Goal: Task Accomplishment & Management: Use online tool/utility

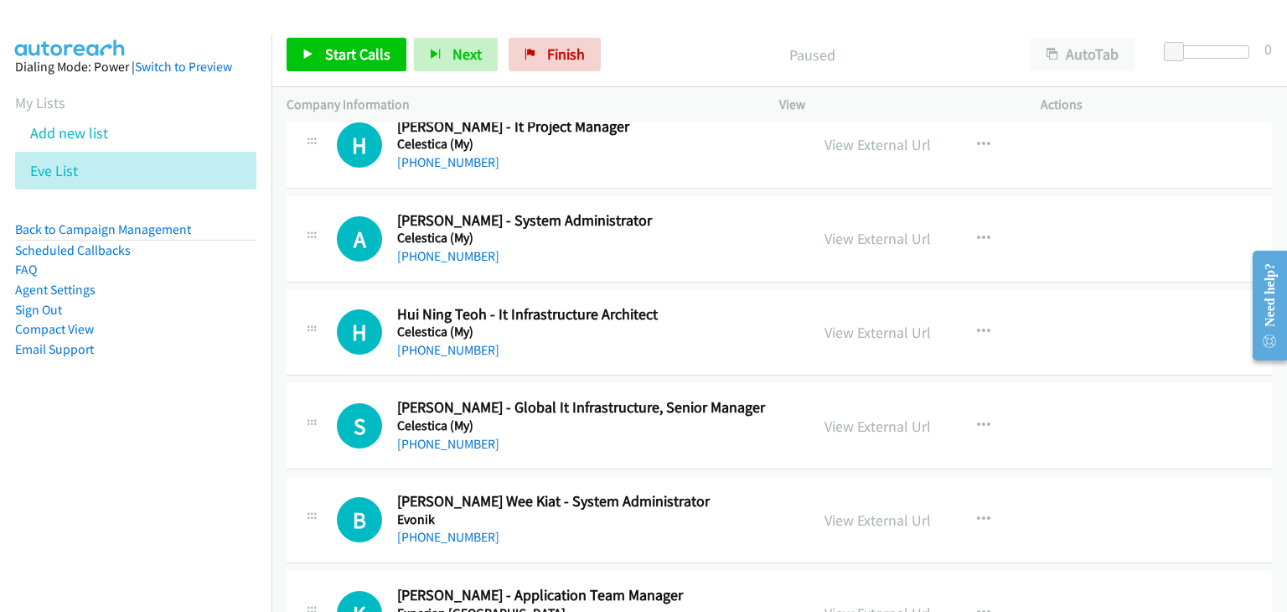
scroll to position [335, 0]
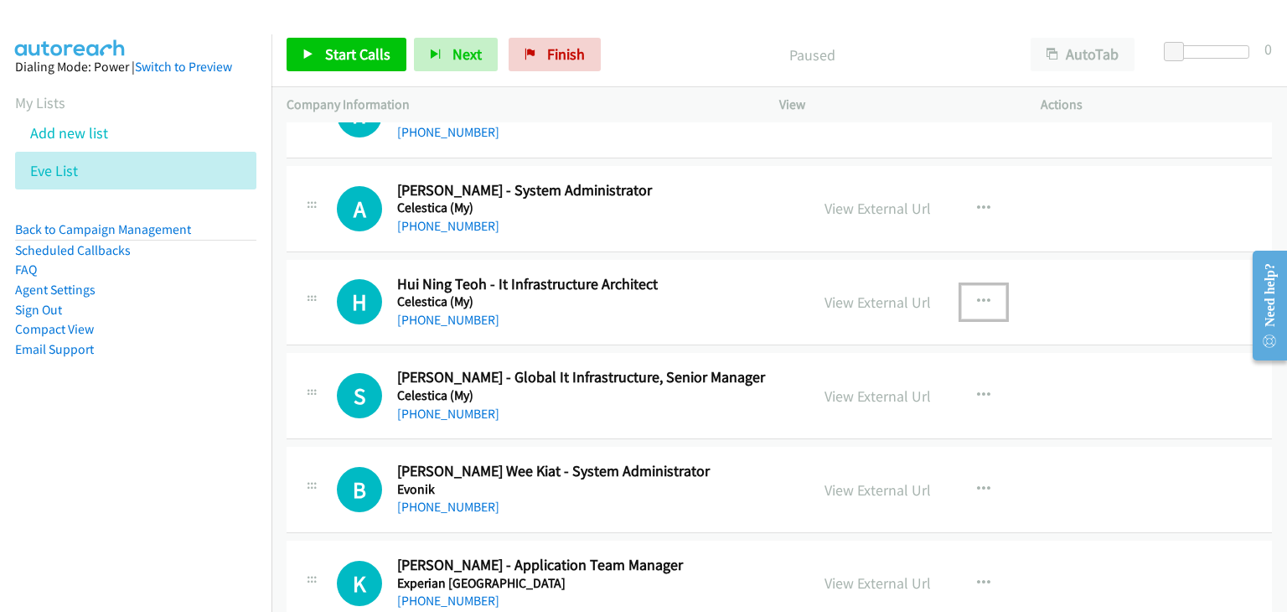
click at [977, 295] on icon "button" at bounding box center [983, 301] width 13 height 13
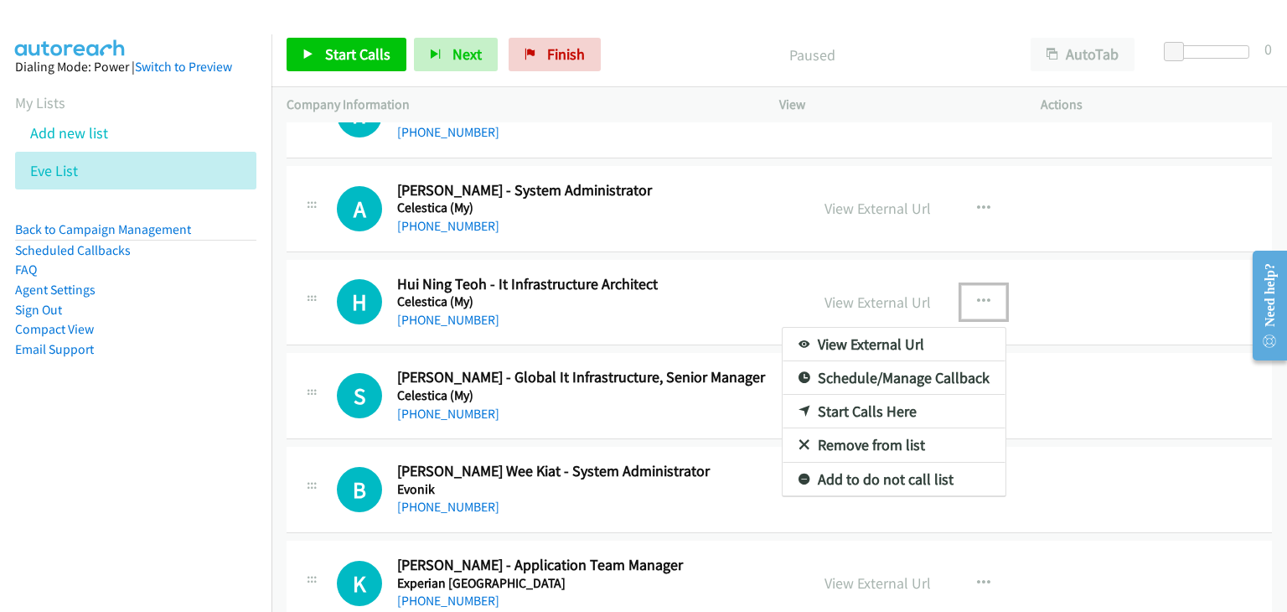
click at [900, 345] on link "View External Url" at bounding box center [894, 345] width 223 height 34
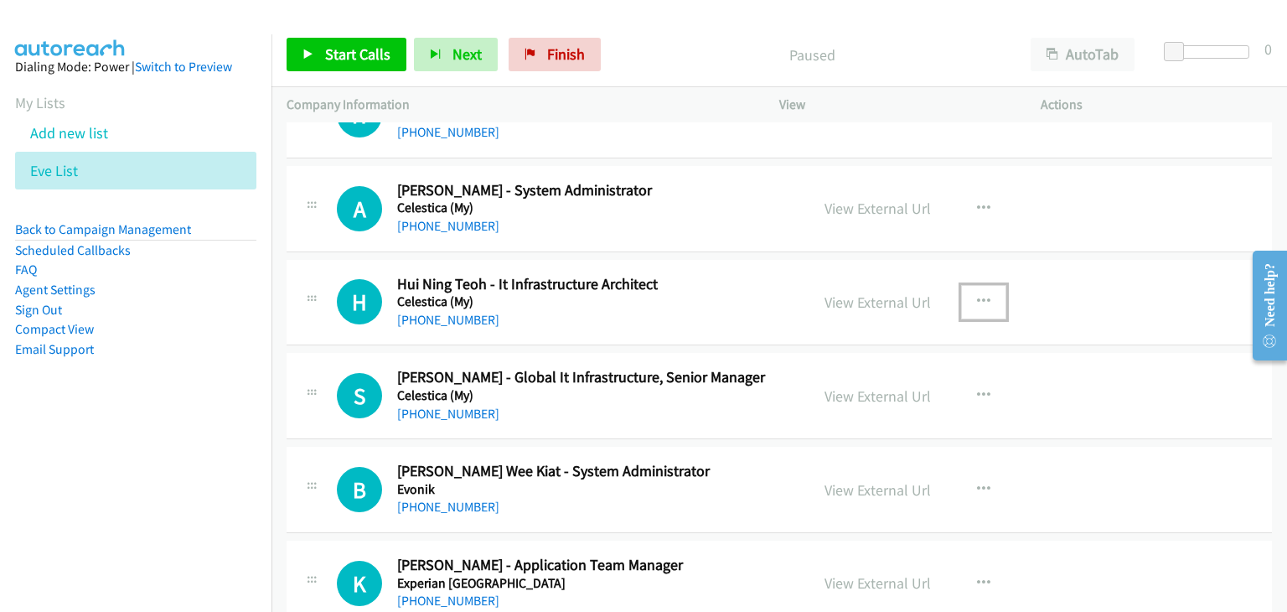
scroll to position [419, 0]
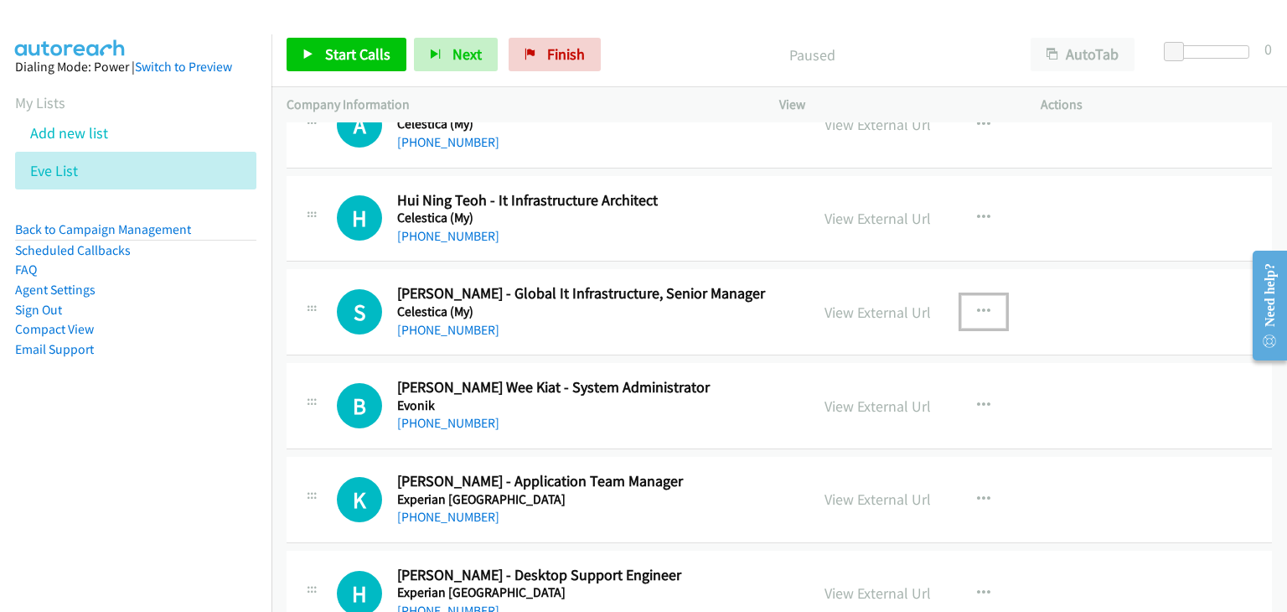
click at [977, 307] on icon "button" at bounding box center [983, 311] width 13 height 13
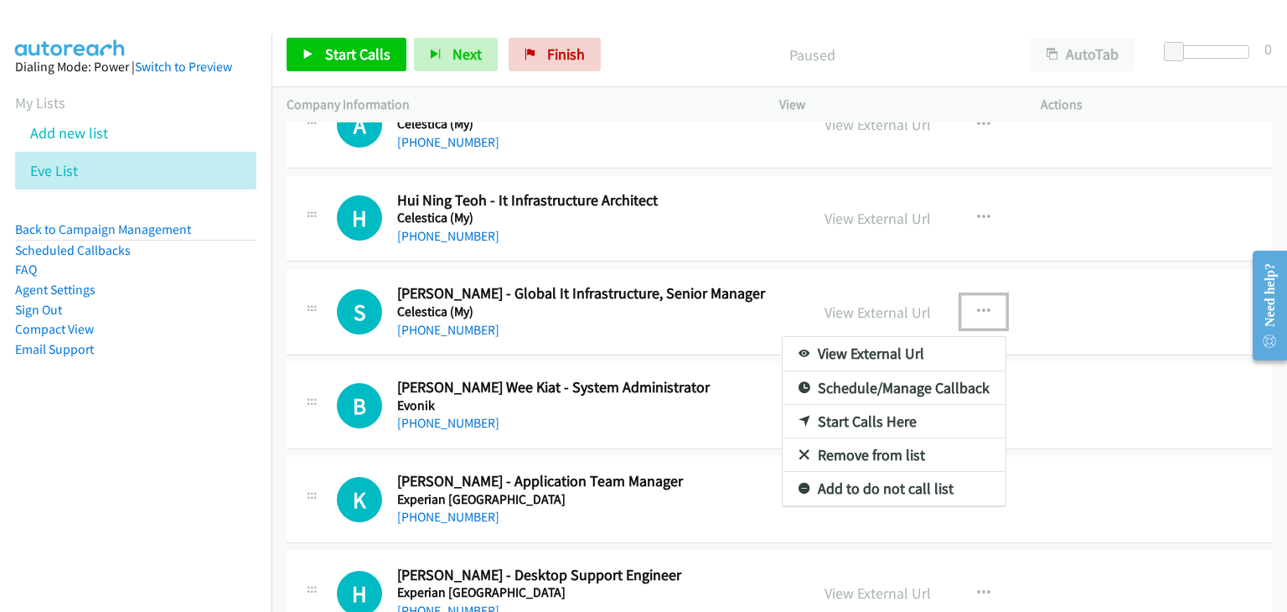
click at [916, 349] on link "View External Url" at bounding box center [894, 354] width 223 height 34
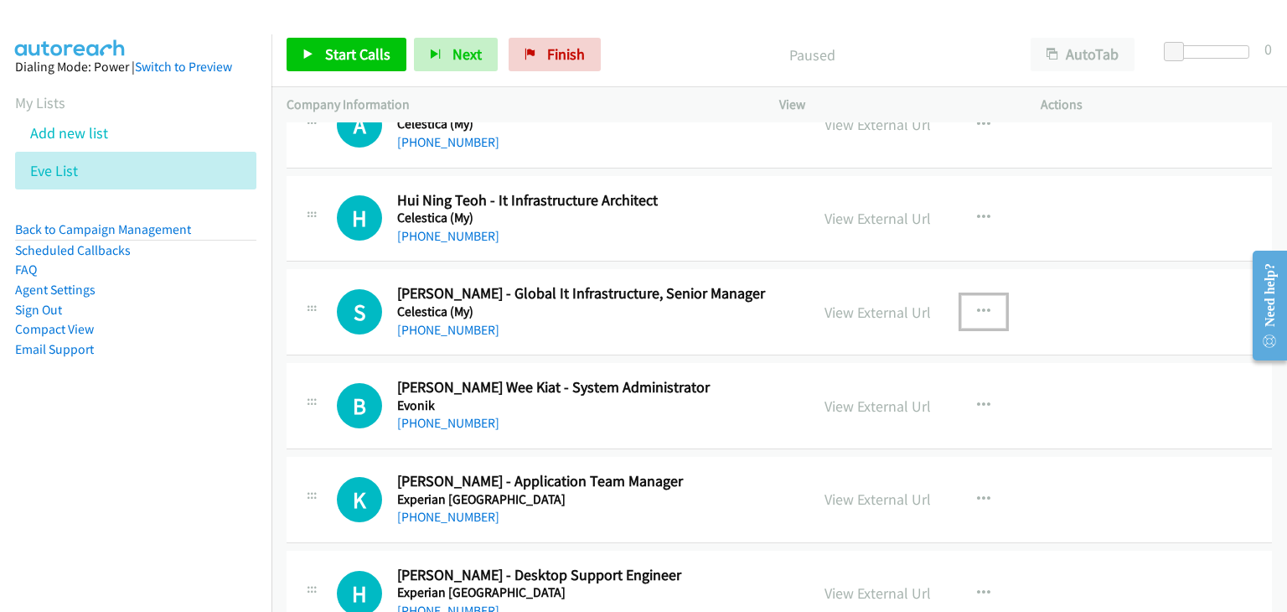
click at [979, 308] on icon "button" at bounding box center [983, 311] width 13 height 13
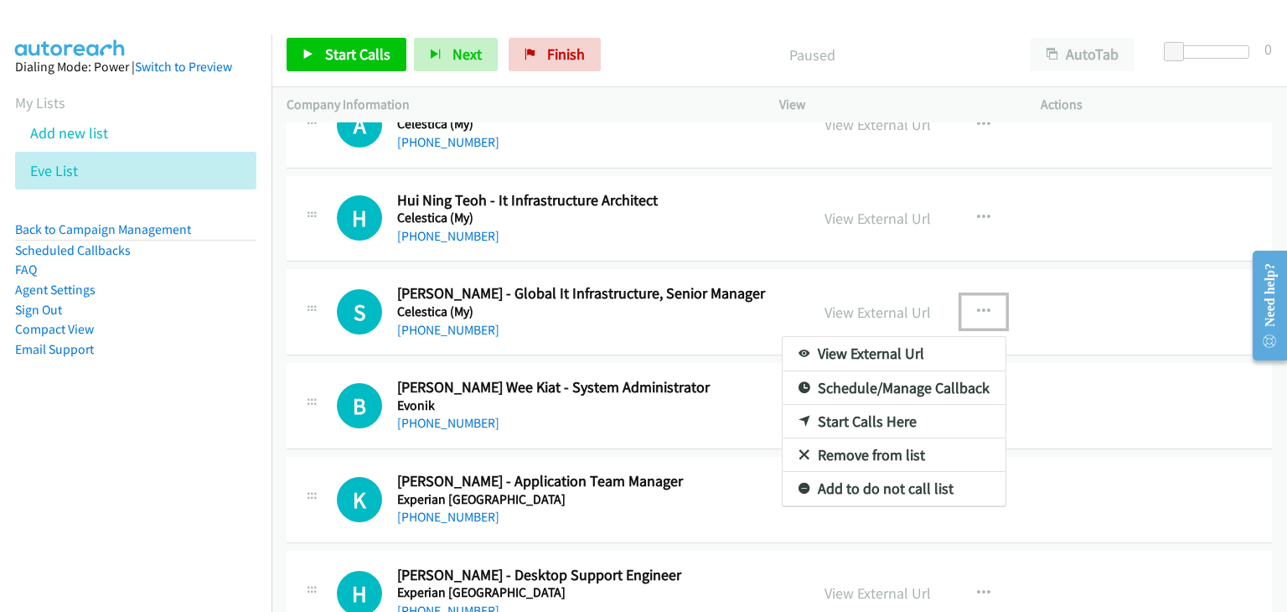
click at [665, 305] on div at bounding box center [643, 306] width 1287 height 612
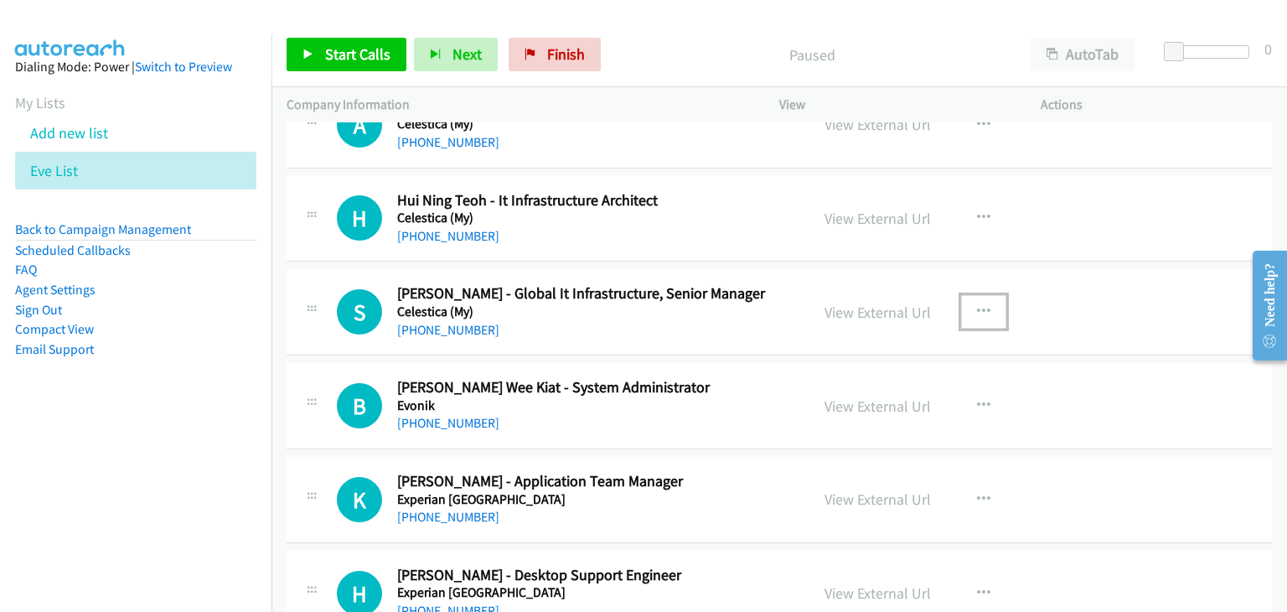
click at [977, 309] on icon "button" at bounding box center [983, 311] width 13 height 13
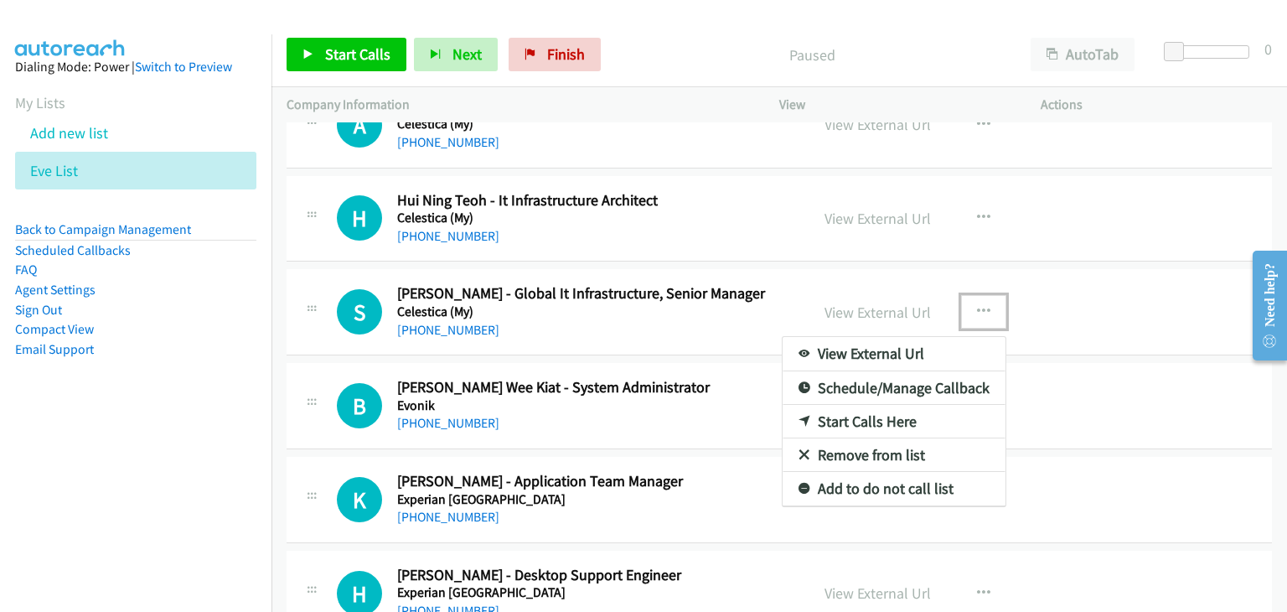
click at [889, 418] on link "Start Calls Here" at bounding box center [894, 422] width 223 height 34
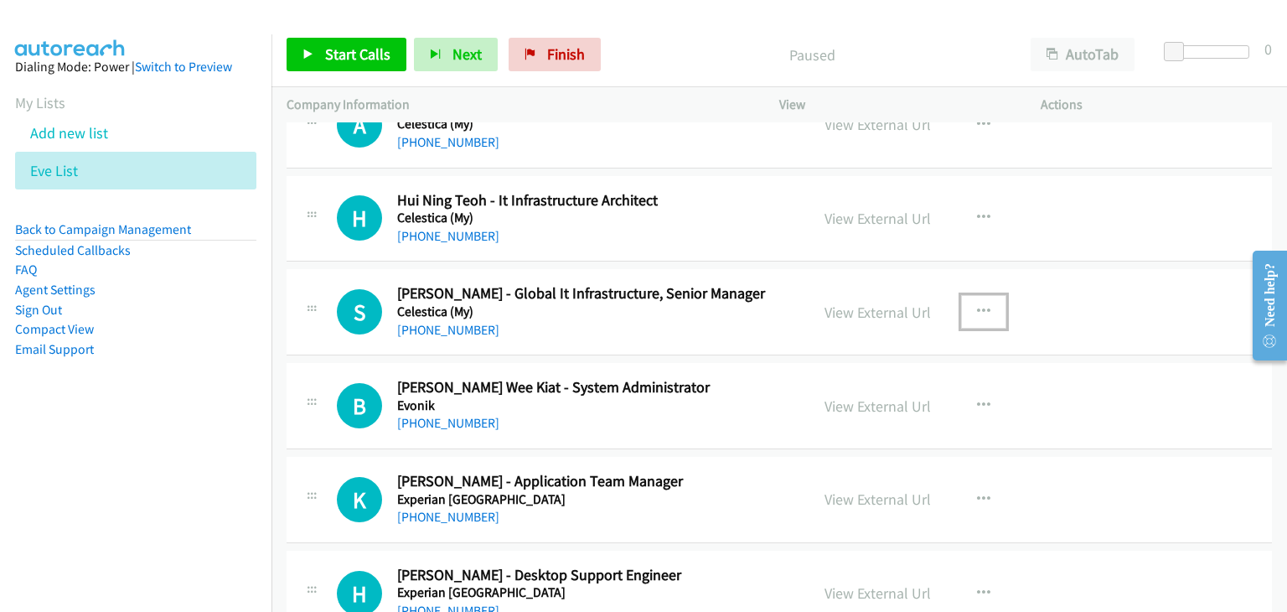
click at [977, 310] on icon "button" at bounding box center [983, 311] width 13 height 13
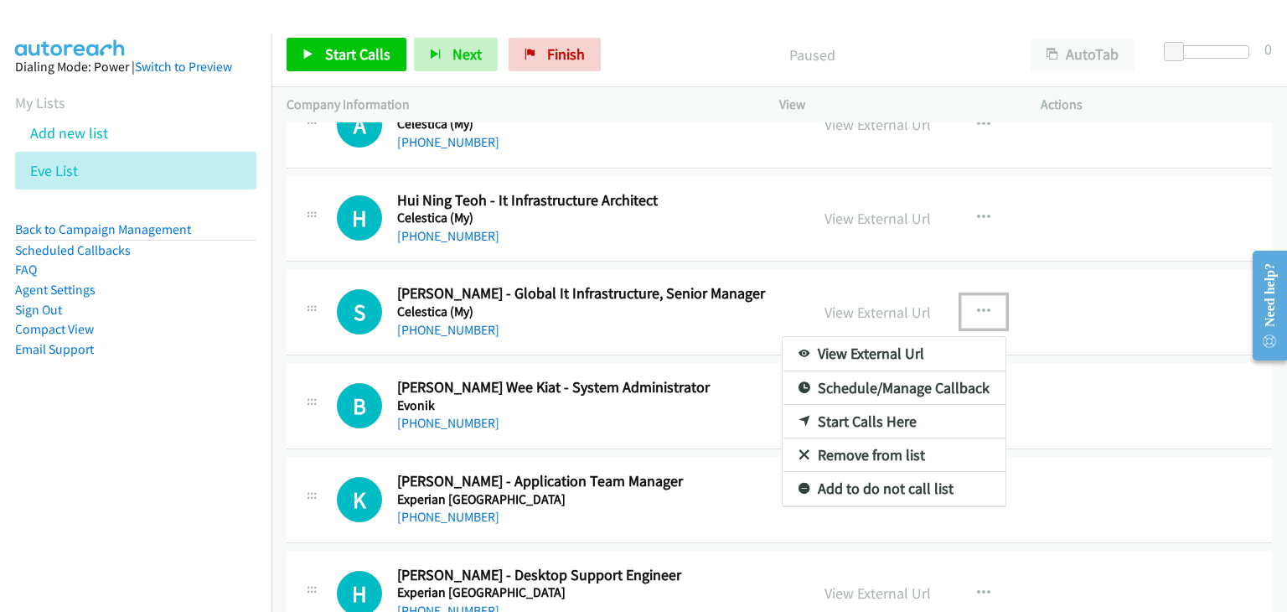
click at [851, 416] on link "Start Calls Here" at bounding box center [894, 422] width 223 height 34
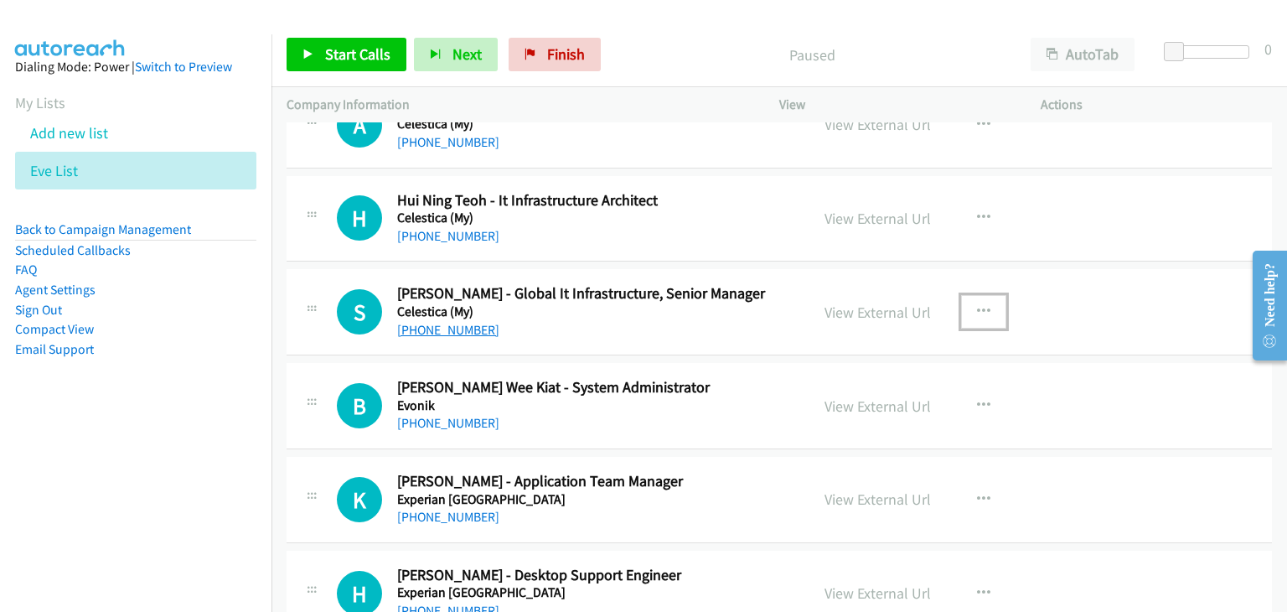
click at [459, 332] on link "[PHONE_NUMBER]" at bounding box center [448, 330] width 102 height 16
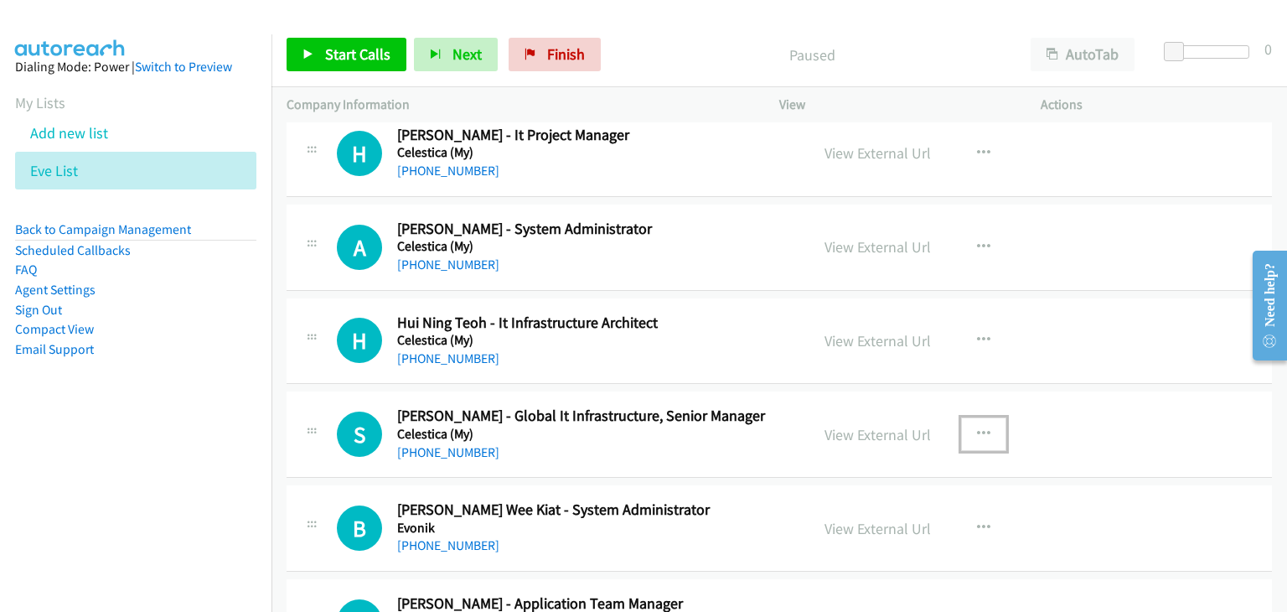
scroll to position [335, 0]
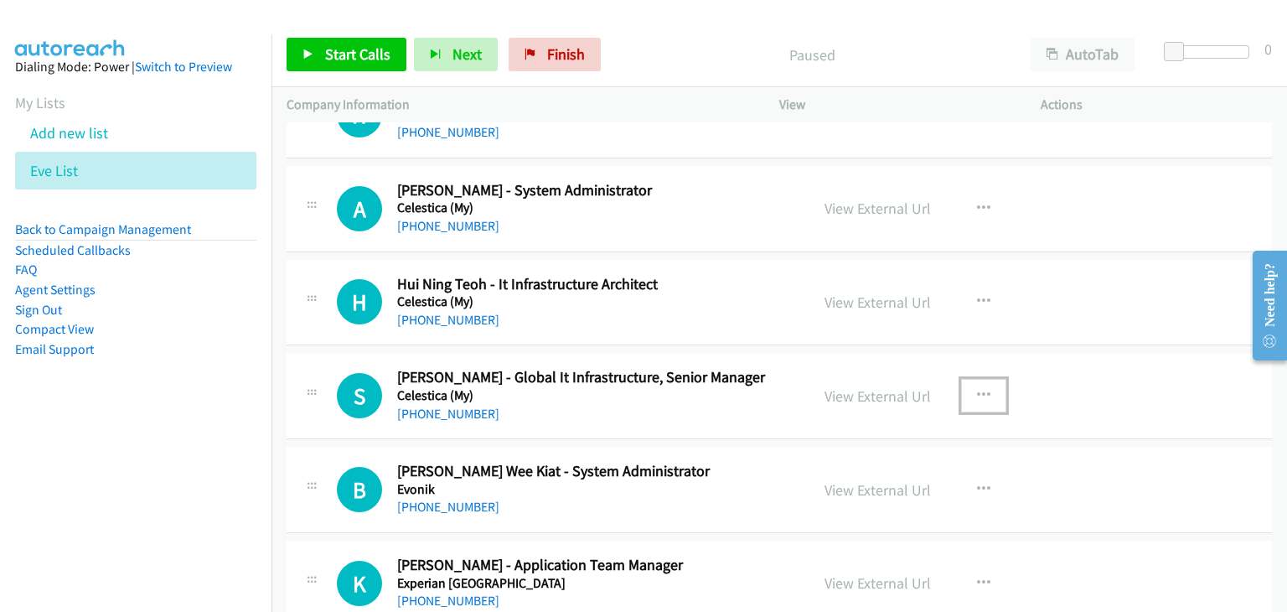
click at [977, 395] on icon "button" at bounding box center [983, 395] width 13 height 13
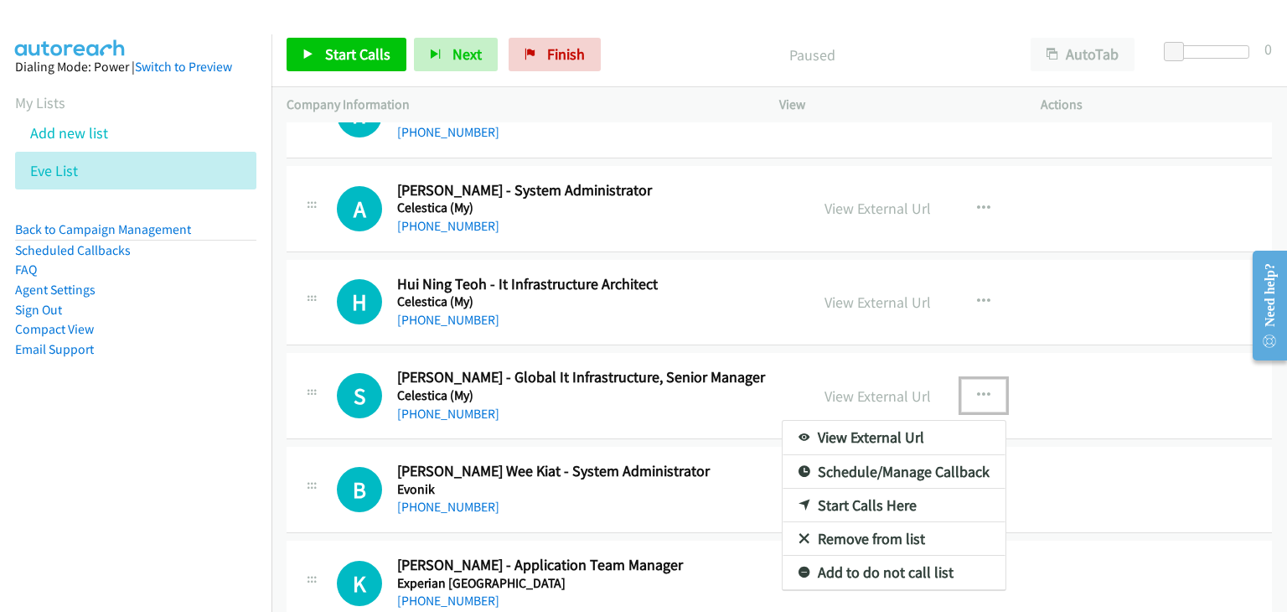
click at [851, 504] on link "Start Calls Here" at bounding box center [894, 506] width 223 height 34
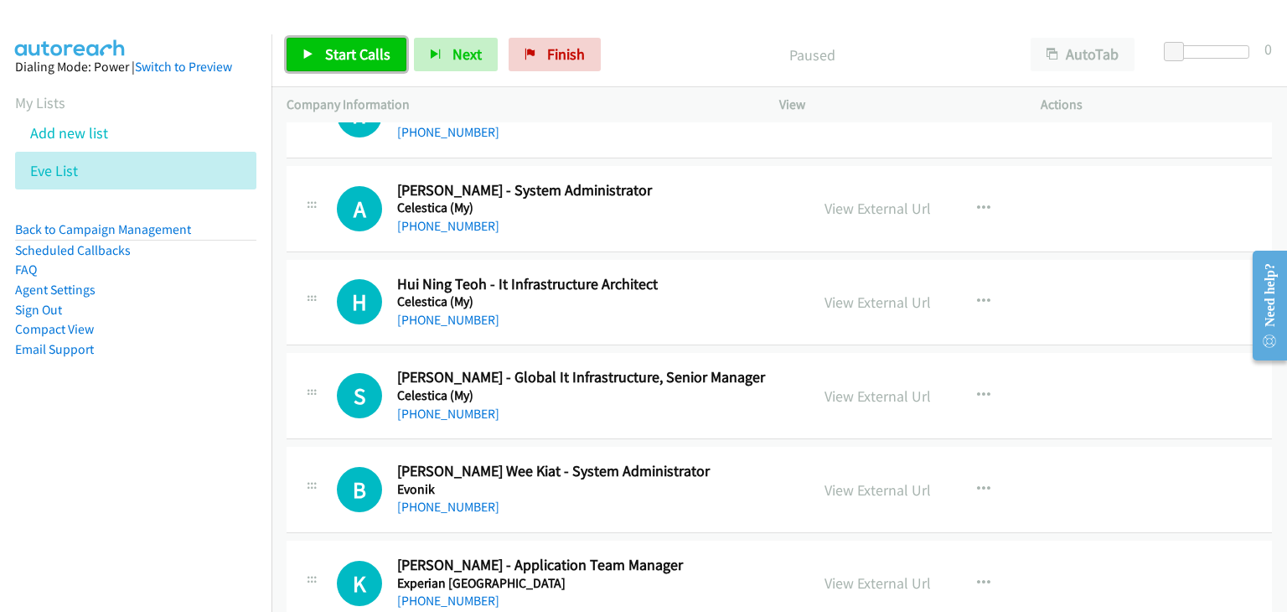
click at [359, 54] on span "Start Calls" at bounding box center [357, 53] width 65 height 19
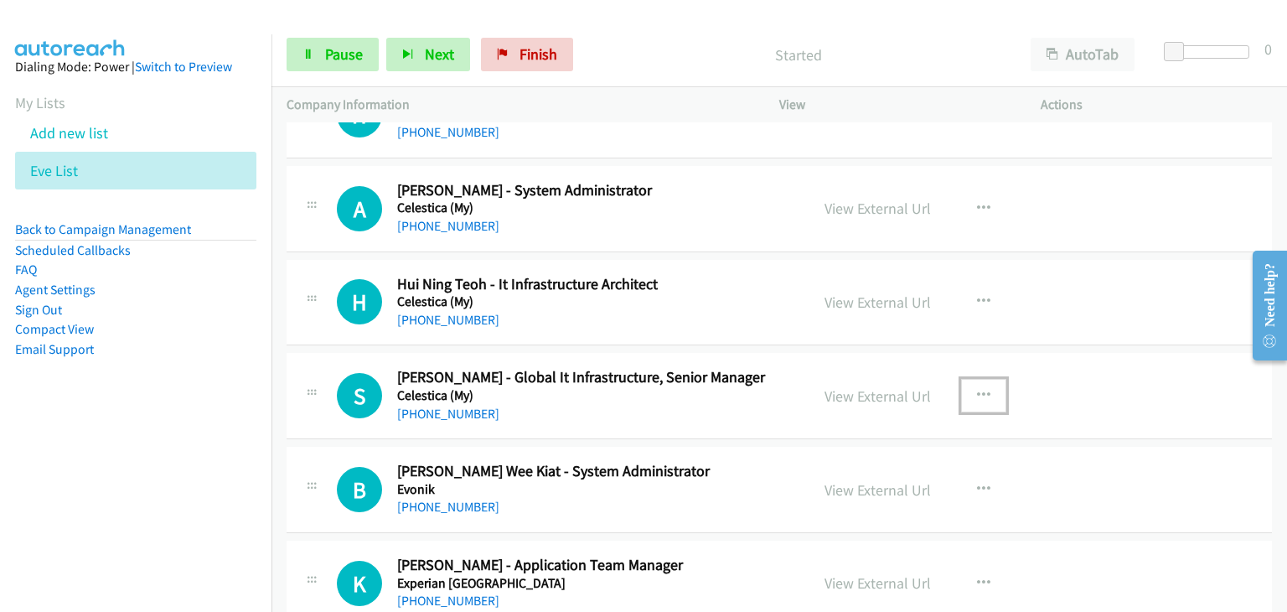
click at [977, 391] on icon "button" at bounding box center [983, 395] width 13 height 13
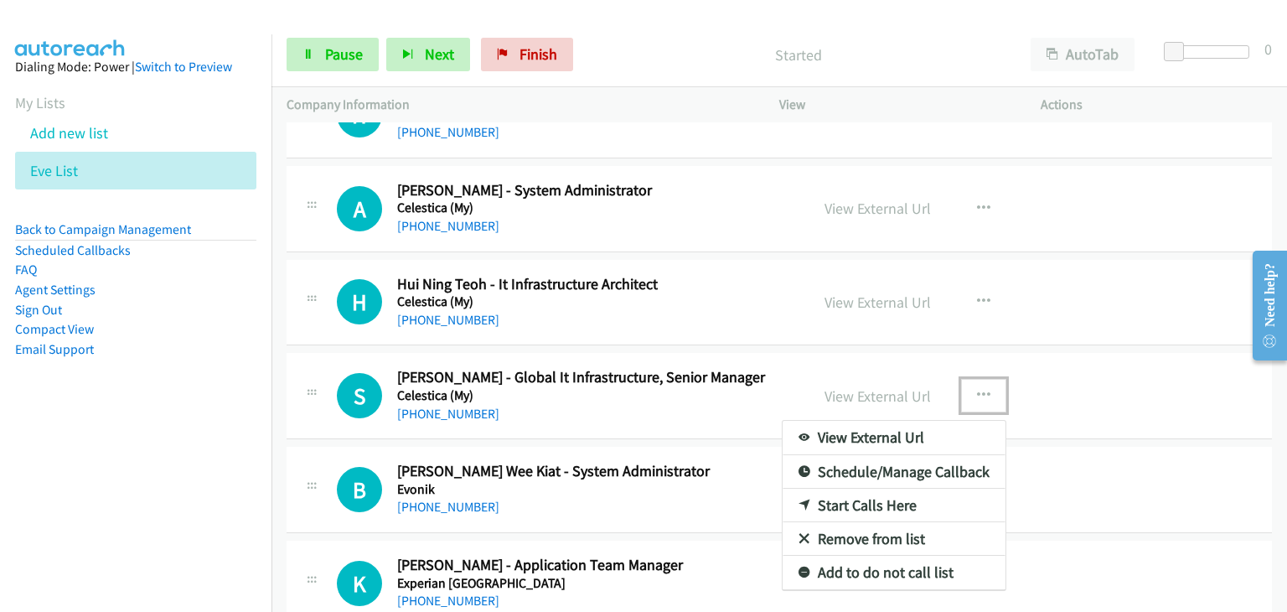
click at [858, 507] on link "Start Calls Here" at bounding box center [894, 506] width 223 height 34
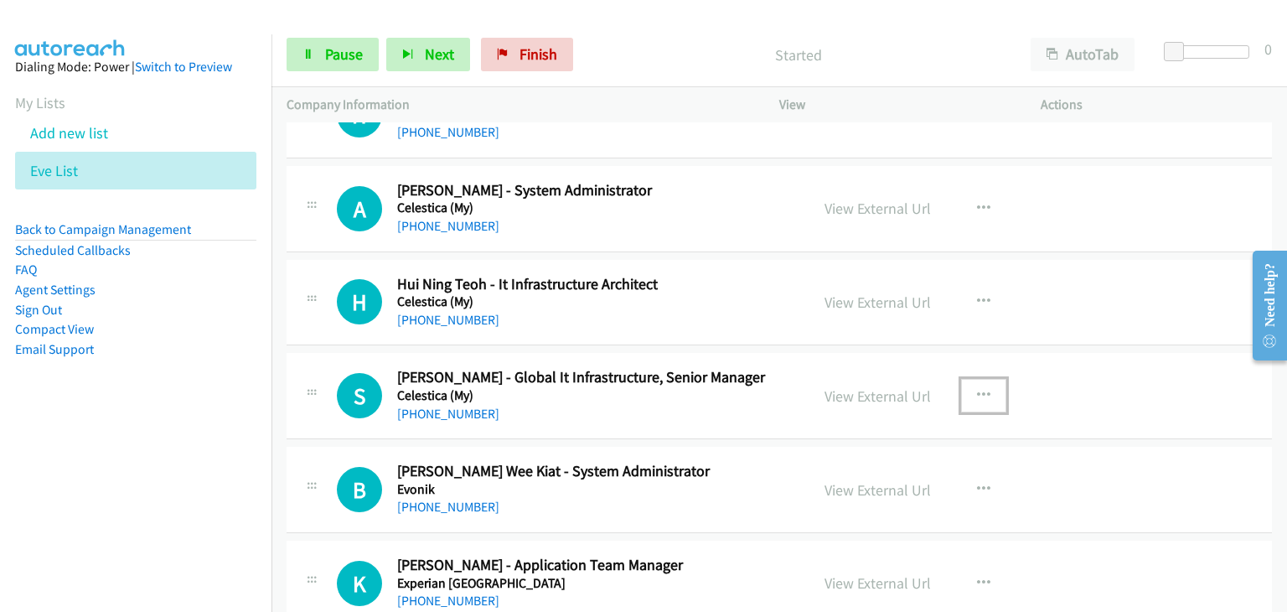
click at [977, 391] on icon "button" at bounding box center [983, 395] width 13 height 13
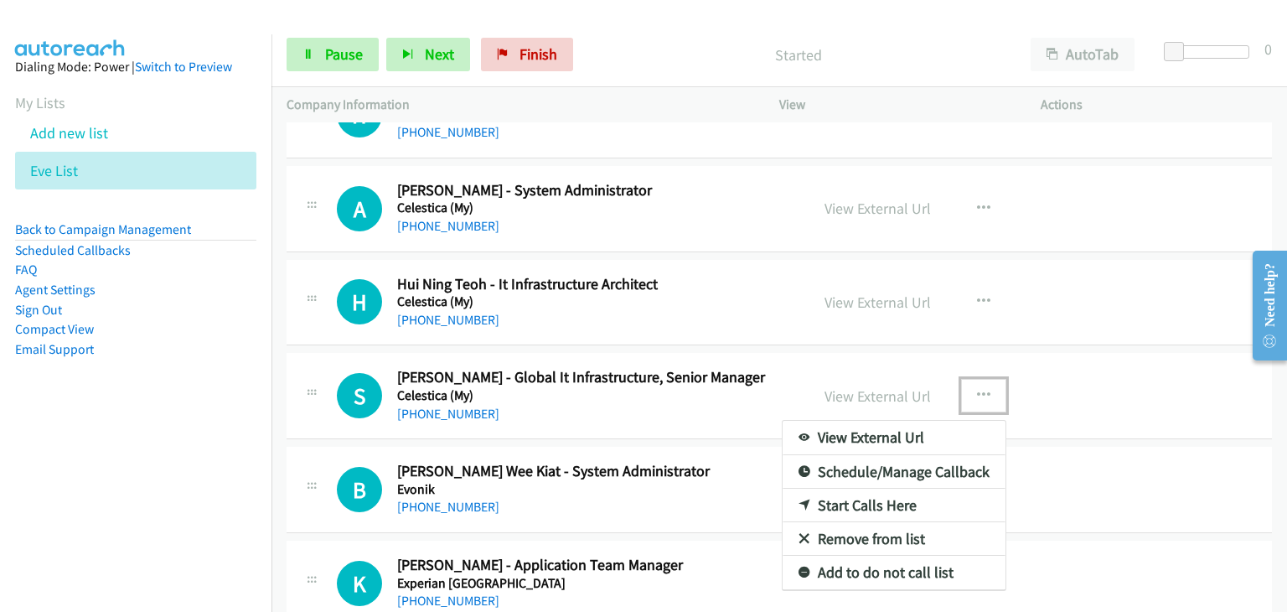
click at [864, 501] on link "Start Calls Here" at bounding box center [894, 506] width 223 height 34
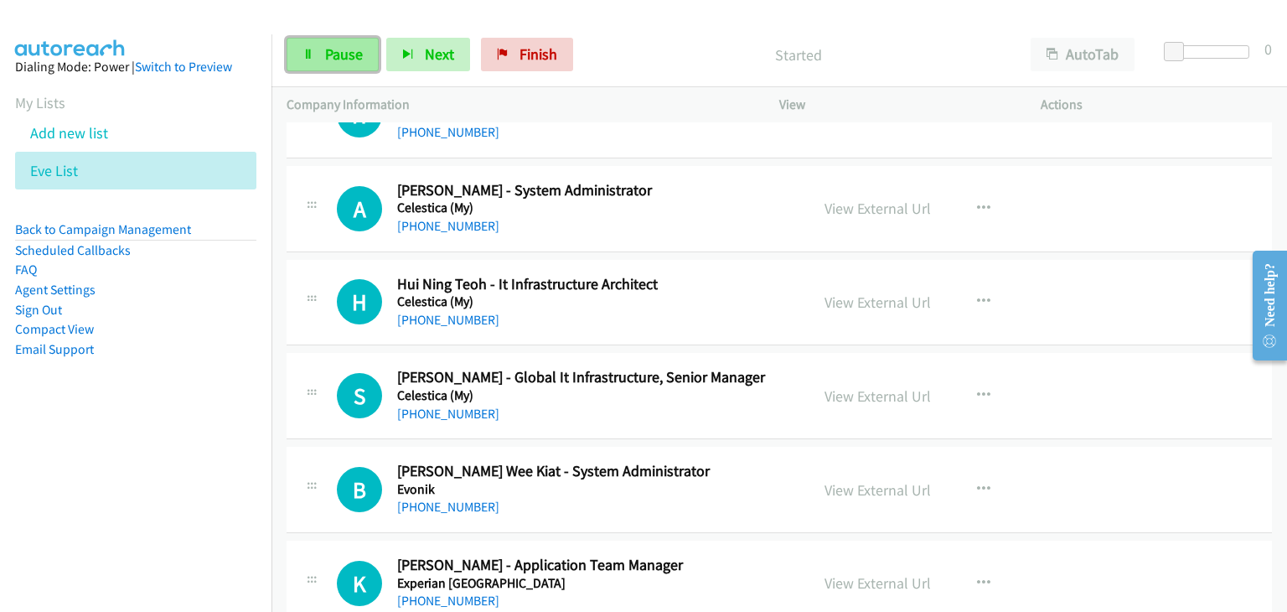
click at [346, 58] on span "Pause" at bounding box center [344, 53] width 38 height 19
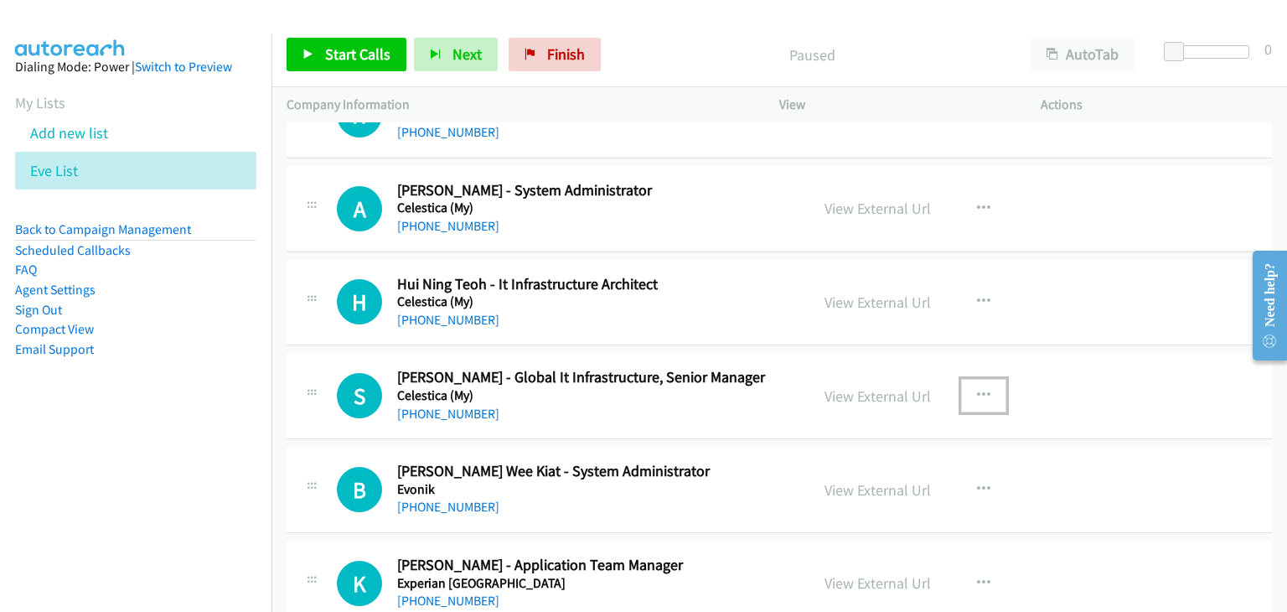
click at [977, 393] on icon "button" at bounding box center [983, 395] width 13 height 13
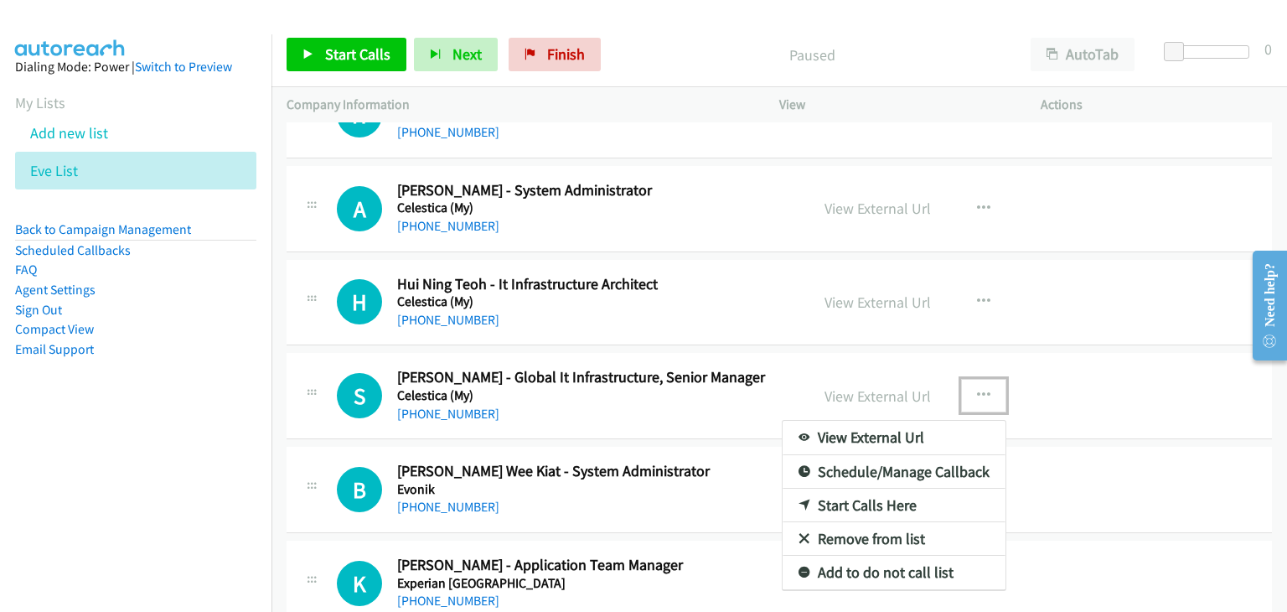
click at [888, 502] on link "Start Calls Here" at bounding box center [894, 506] width 223 height 34
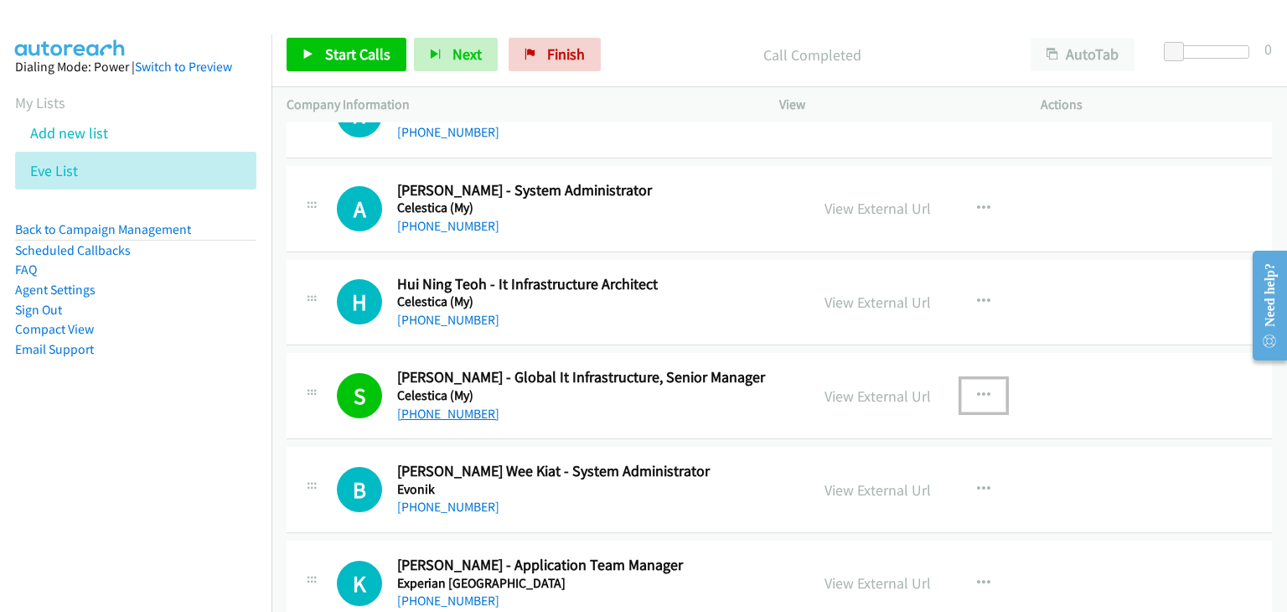
click at [459, 410] on link "[PHONE_NUMBER]" at bounding box center [448, 414] width 102 height 16
click at [1173, 406] on div "S Callback Scheduled [PERSON_NAME] - Global It Infrastructure, Senior Manager C…" at bounding box center [780, 396] width 986 height 86
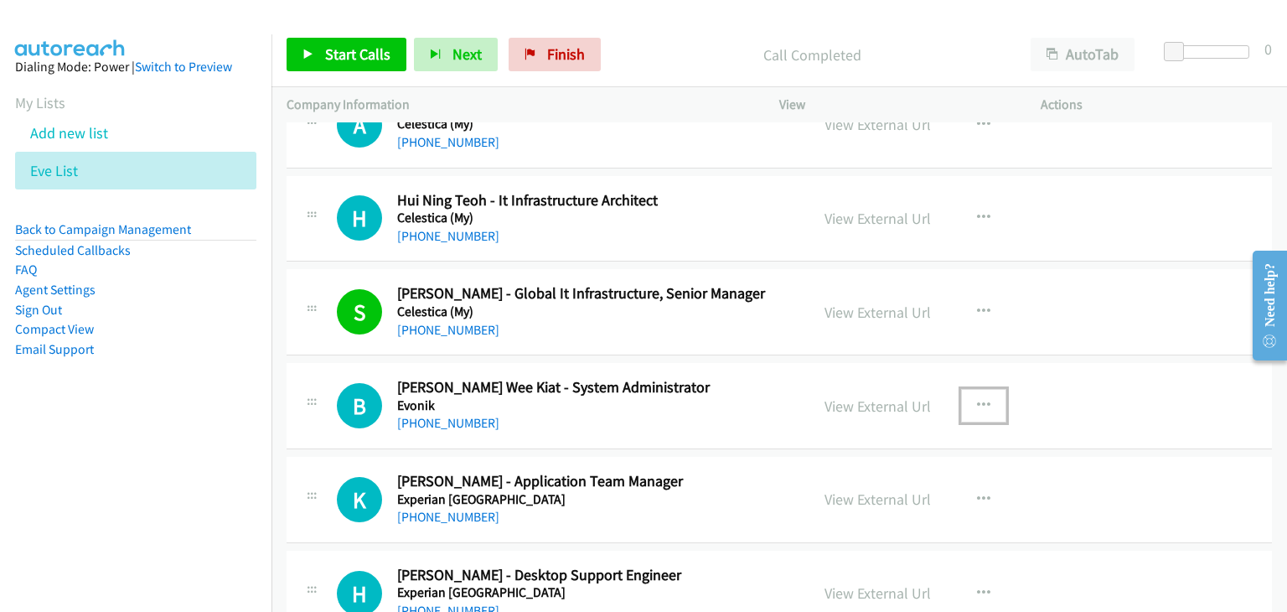
click at [977, 401] on icon "button" at bounding box center [983, 405] width 13 height 13
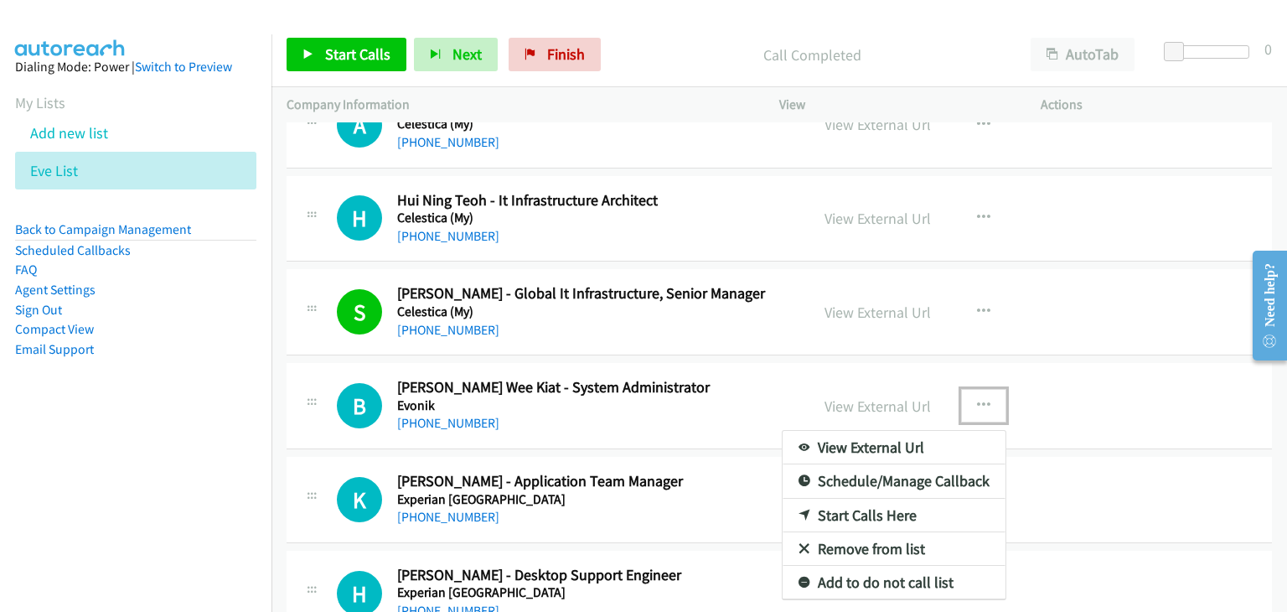
click at [821, 451] on link "View External Url" at bounding box center [894, 448] width 223 height 34
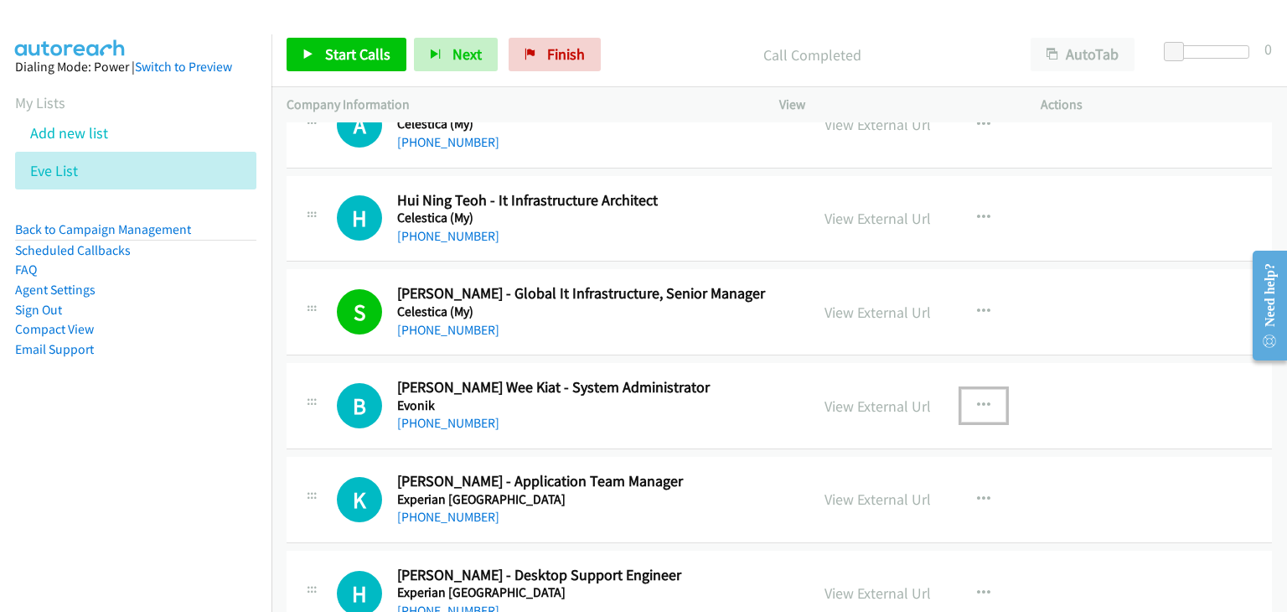
click at [977, 402] on icon "button" at bounding box center [983, 405] width 13 height 13
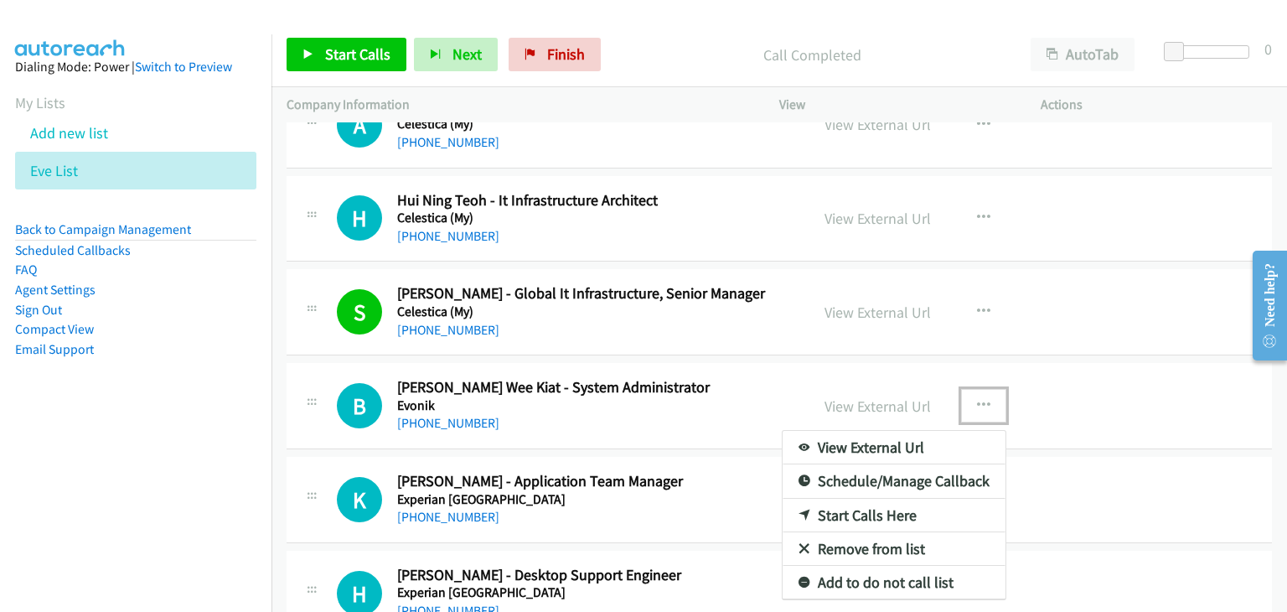
click at [848, 507] on link "Start Calls Here" at bounding box center [894, 516] width 223 height 34
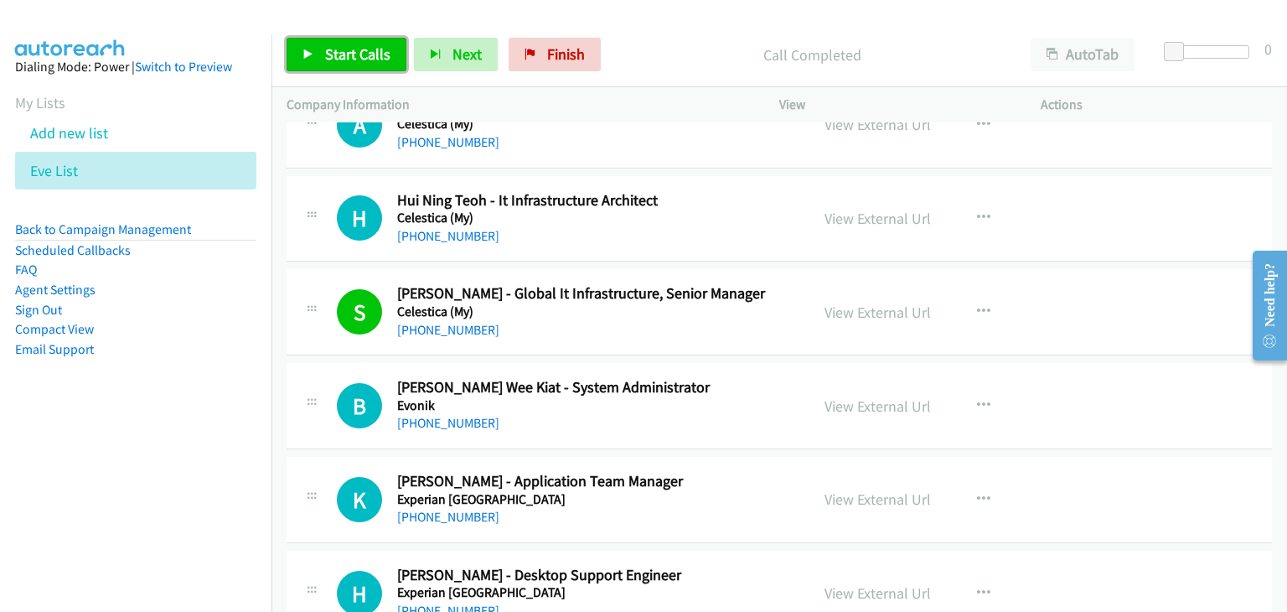
click at [342, 52] on span "Start Calls" at bounding box center [357, 53] width 65 height 19
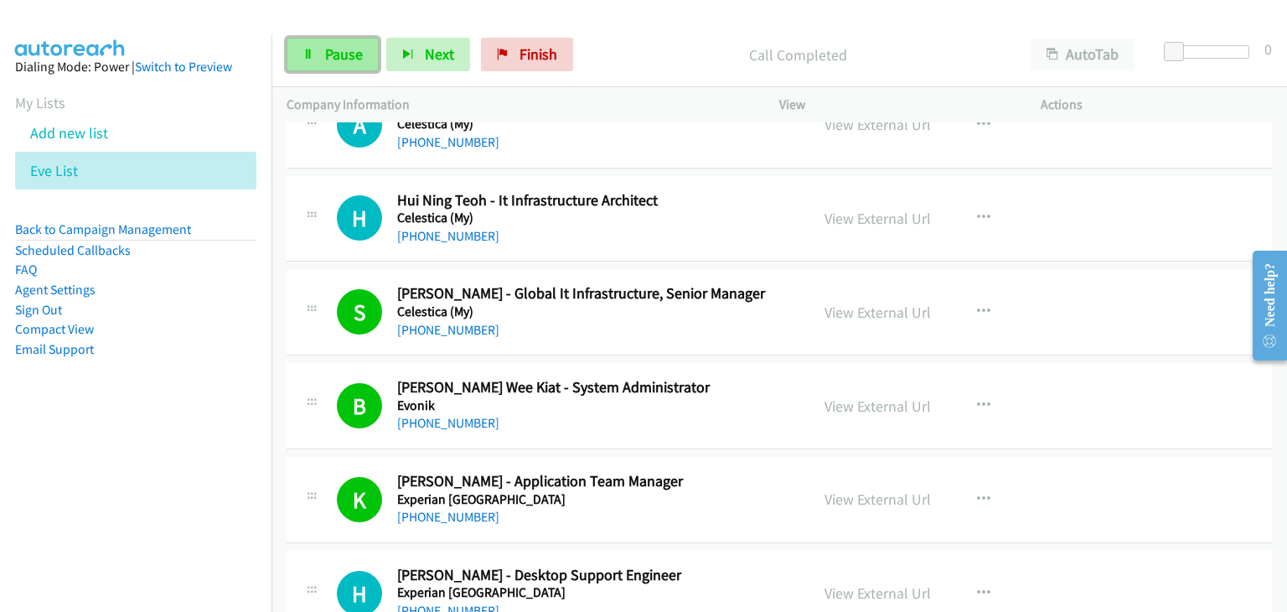
click at [313, 56] on link "Pause" at bounding box center [333, 55] width 92 height 34
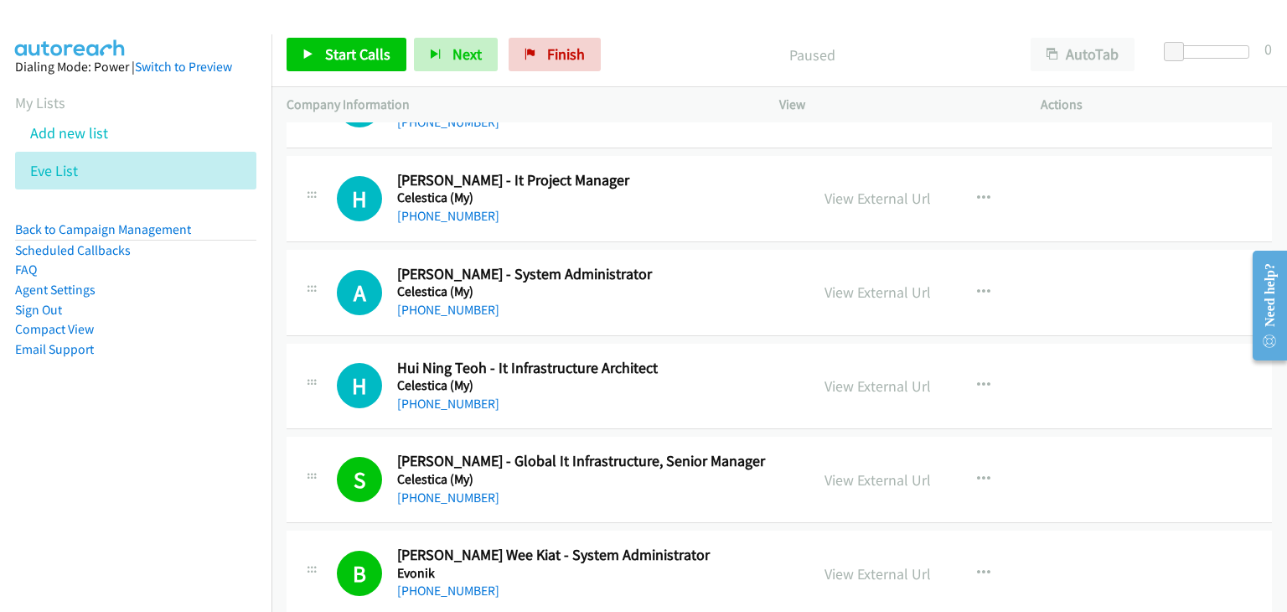
scroll to position [335, 0]
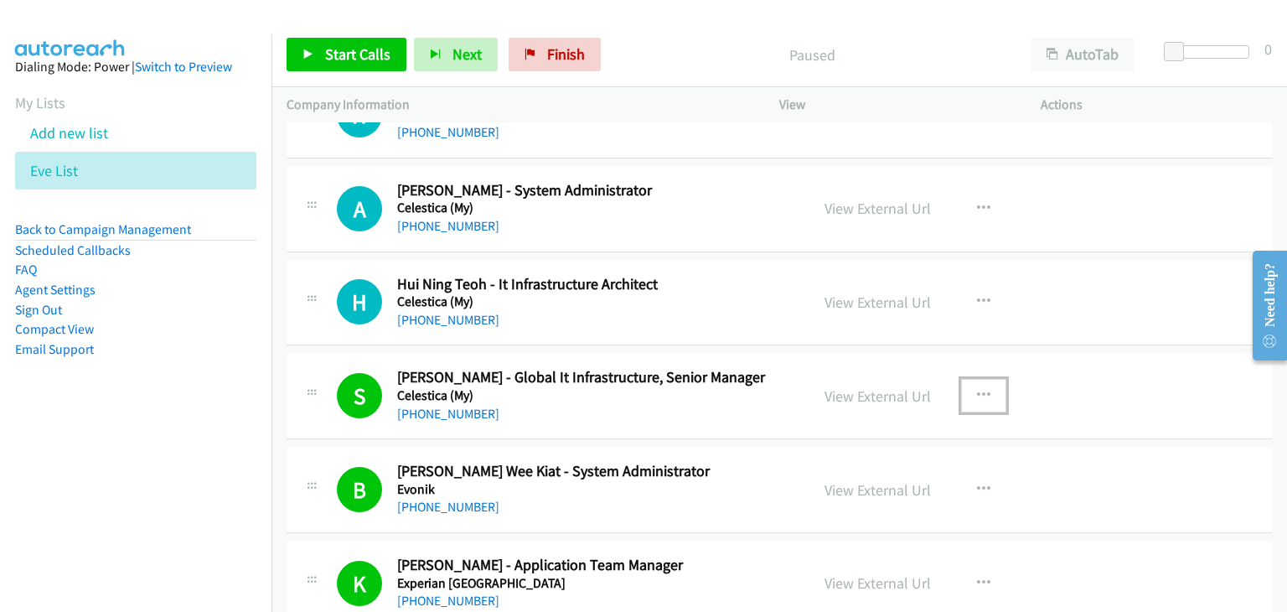
click at [980, 390] on icon "button" at bounding box center [983, 395] width 13 height 13
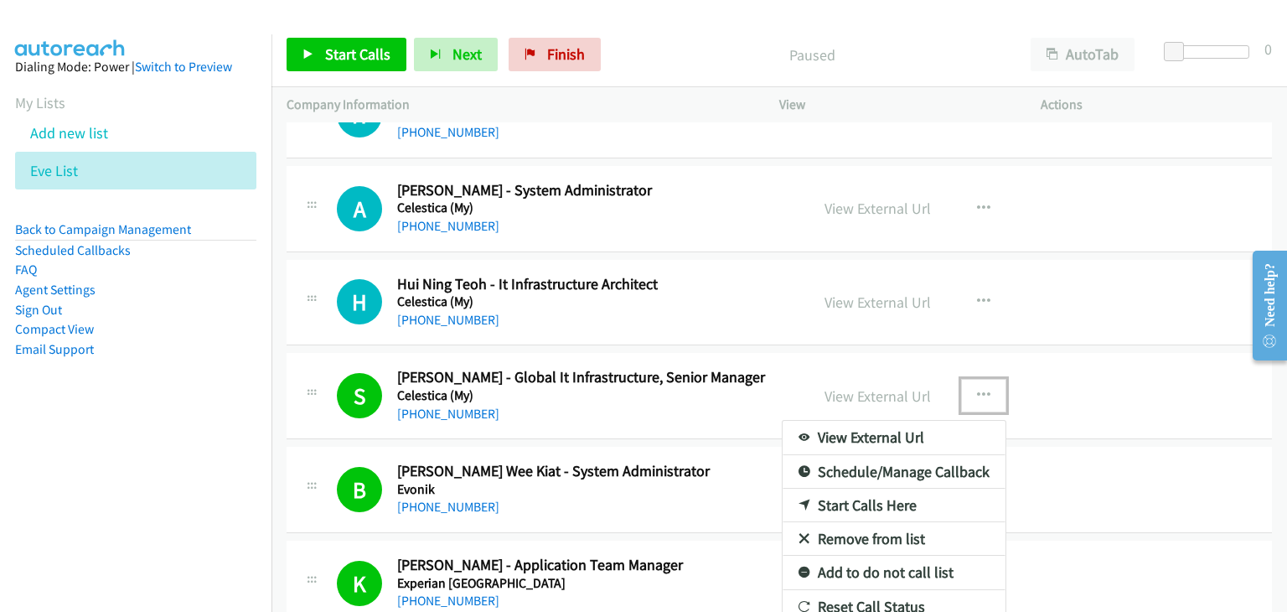
click at [858, 433] on link "View External Url" at bounding box center [894, 438] width 223 height 34
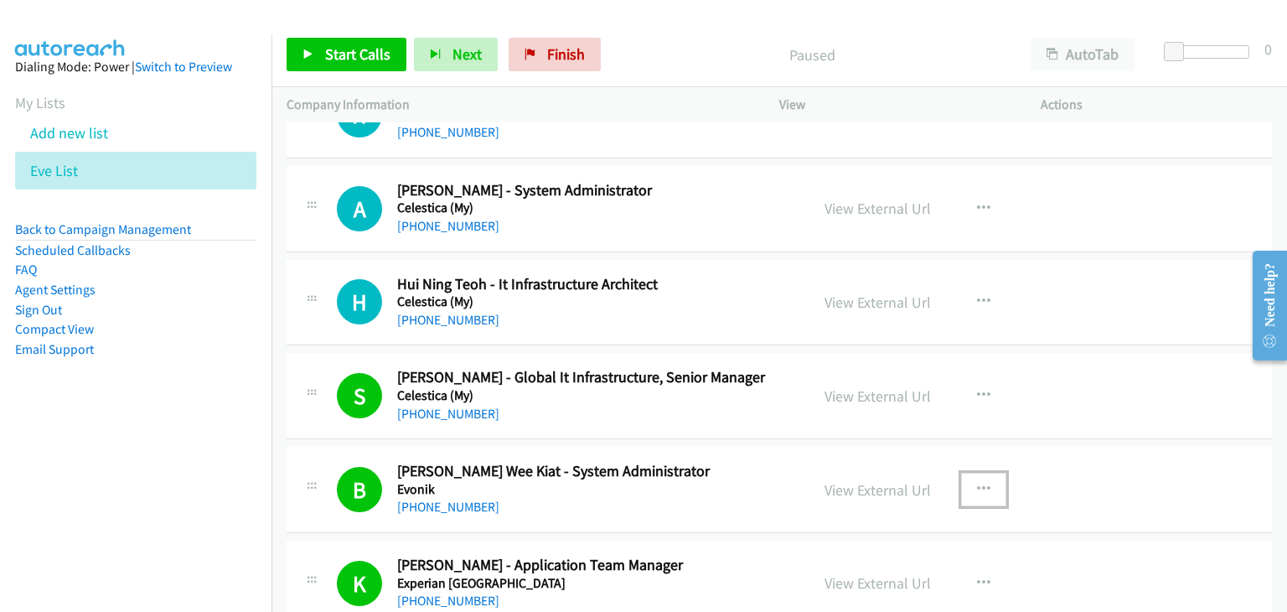
click at [977, 486] on icon "button" at bounding box center [983, 489] width 13 height 13
click at [912, 525] on link "View External Url" at bounding box center [894, 532] width 223 height 34
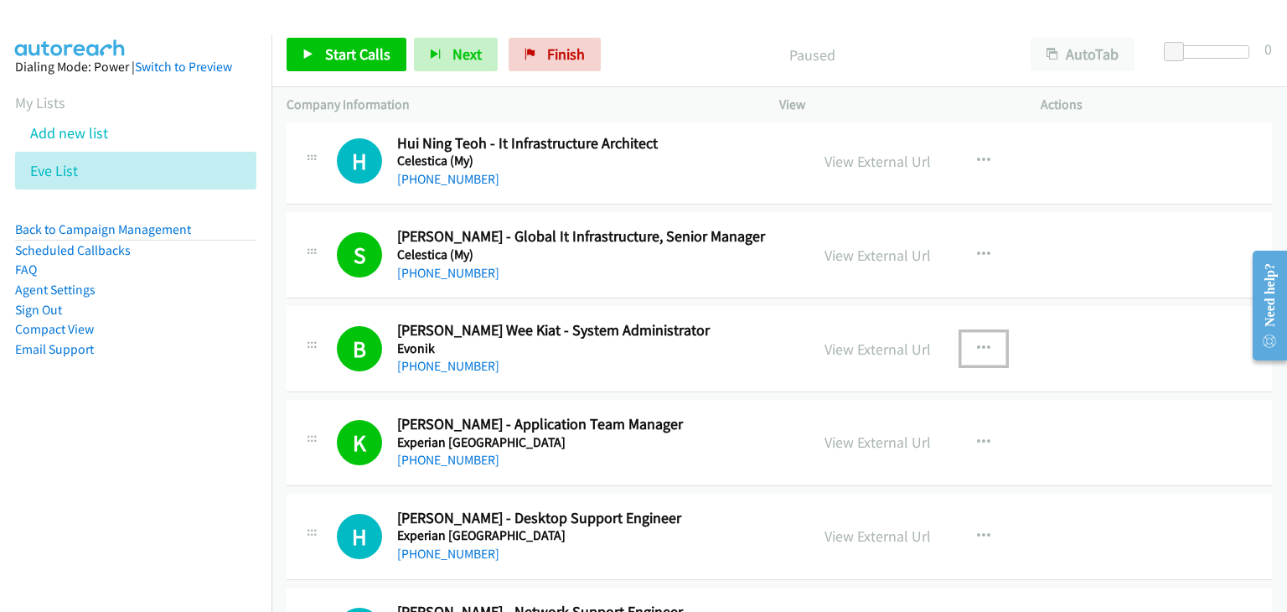
scroll to position [503, 0]
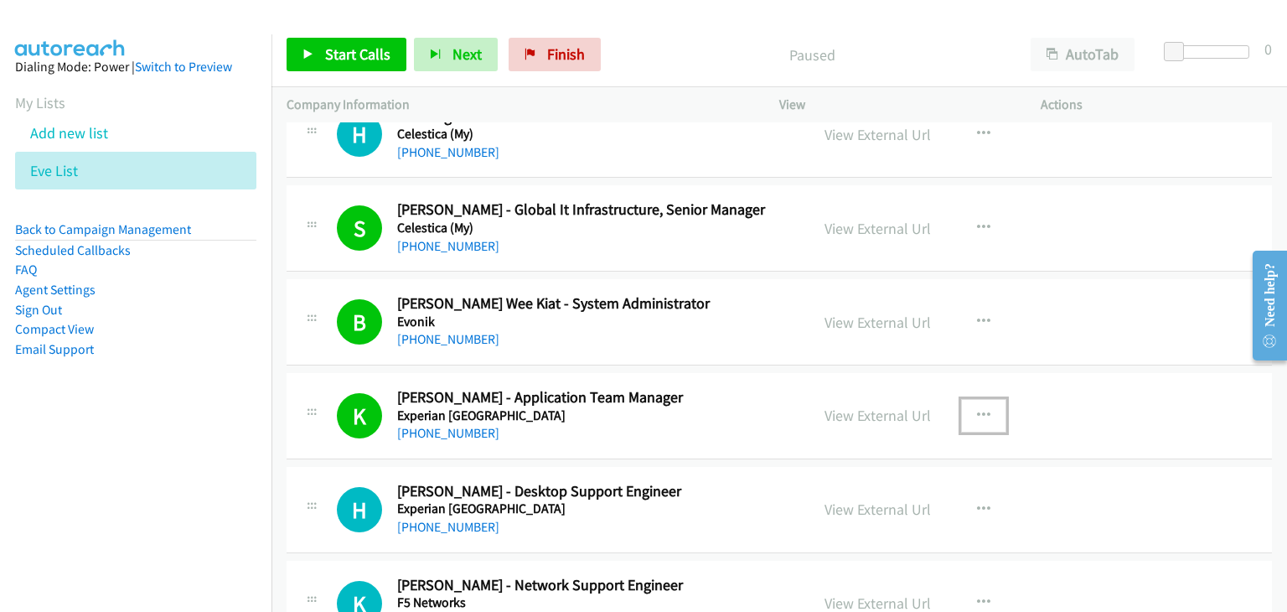
click at [977, 413] on icon "button" at bounding box center [983, 415] width 13 height 13
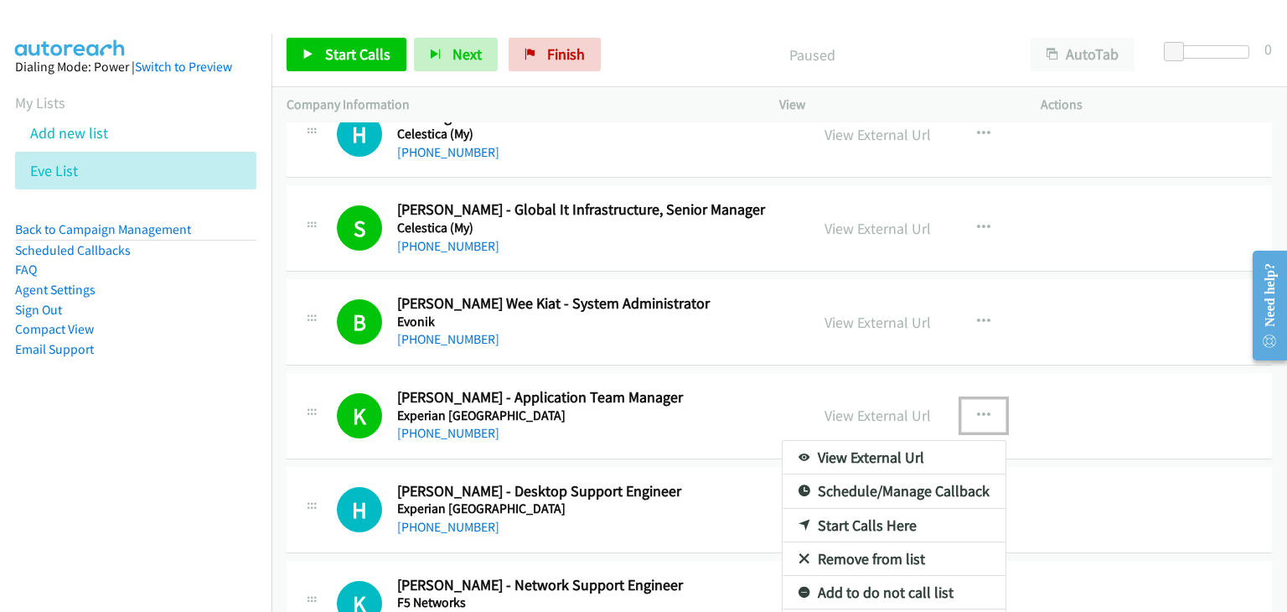
click at [871, 450] on link "View External Url" at bounding box center [894, 458] width 223 height 34
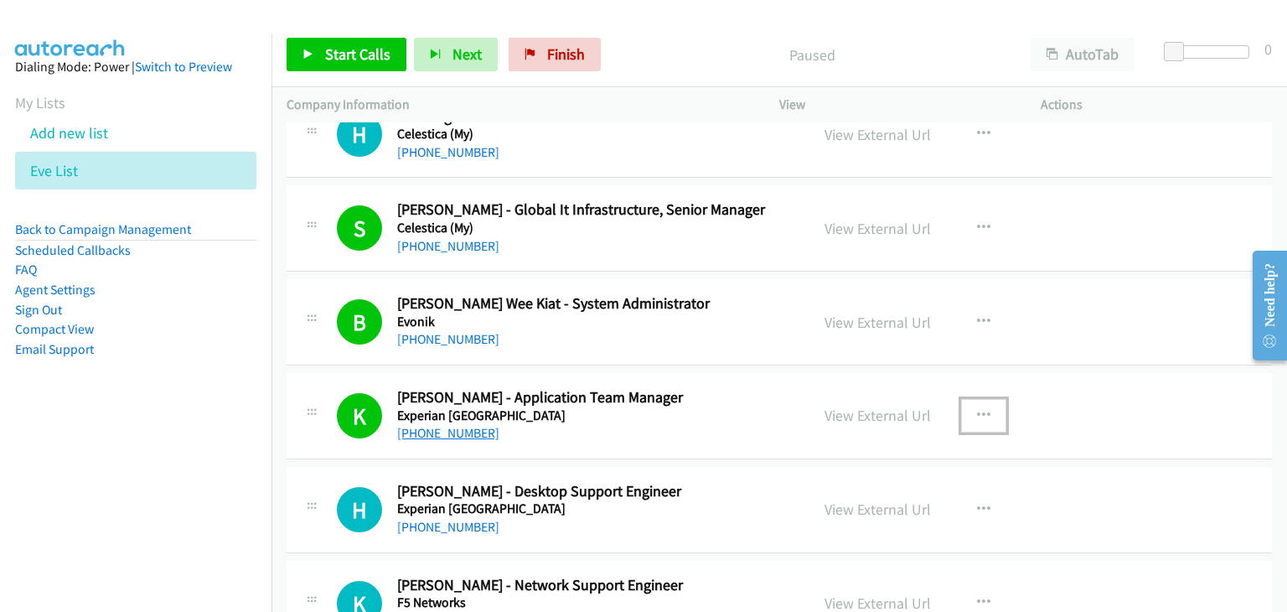
click at [447, 437] on link "[PHONE_NUMBER]" at bounding box center [448, 433] width 102 height 16
click at [959, 39] on div "Paused" at bounding box center [811, 55] width 407 height 34
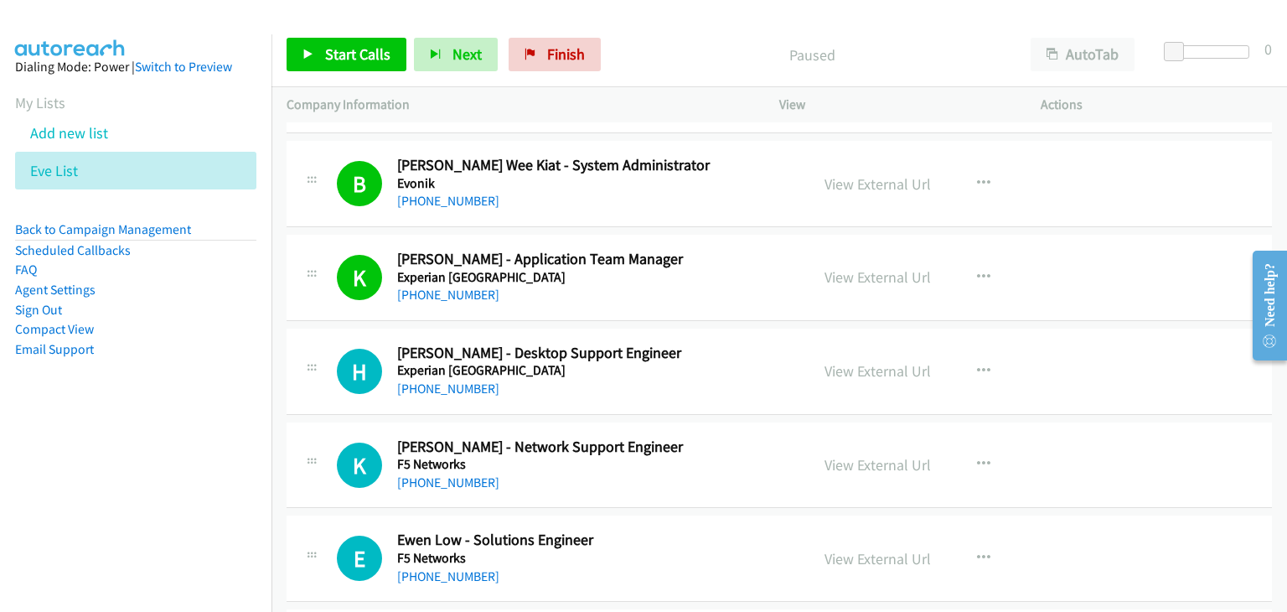
scroll to position [670, 0]
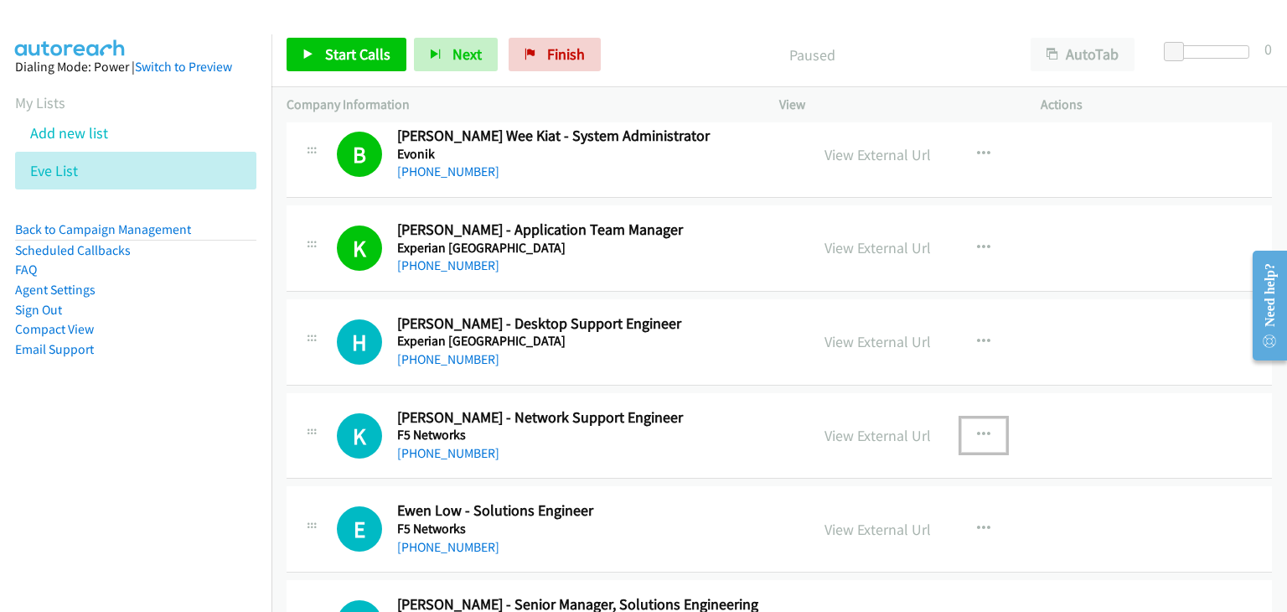
click at [981, 428] on icon "button" at bounding box center [983, 434] width 13 height 13
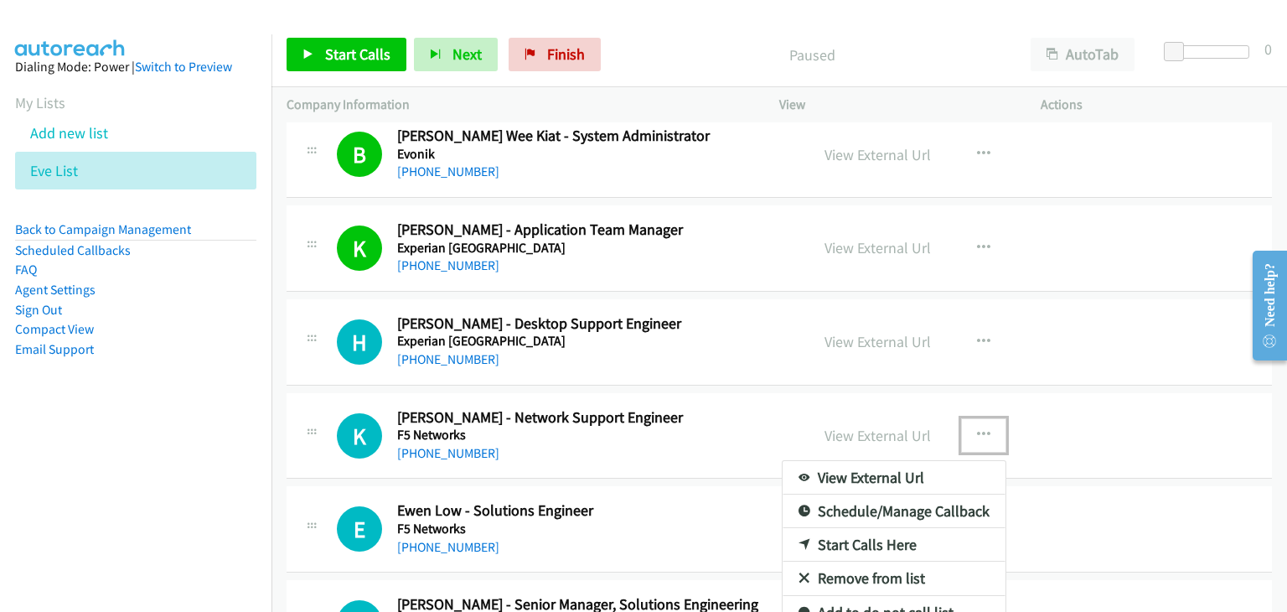
click at [851, 472] on link "View External Url" at bounding box center [894, 478] width 223 height 34
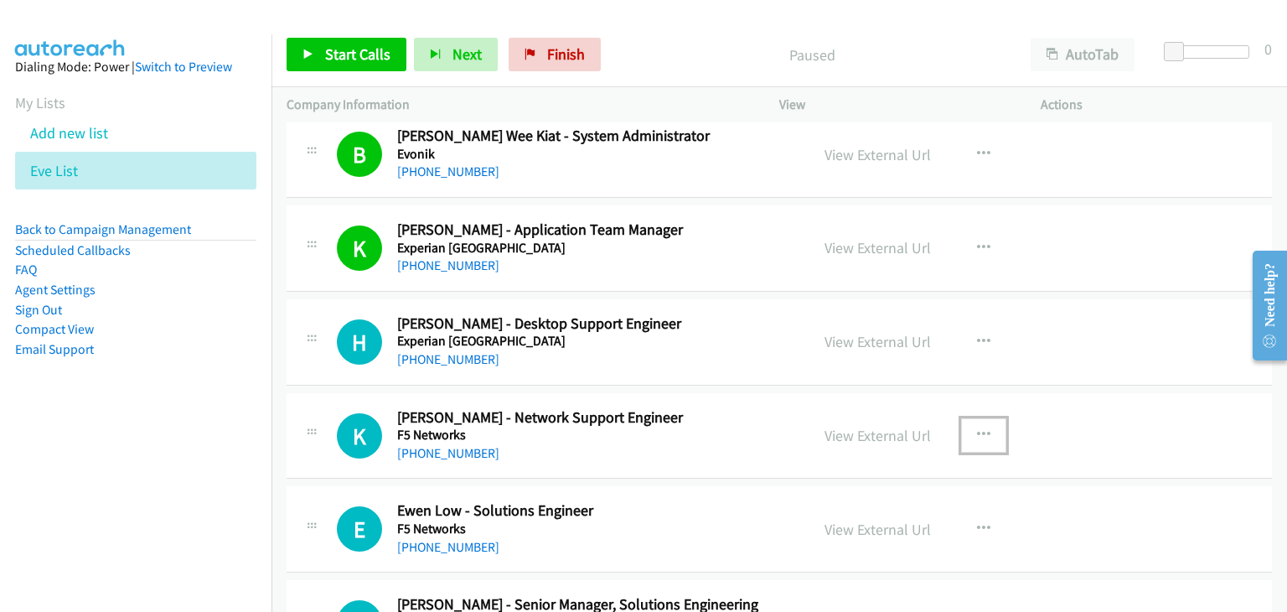
click at [977, 430] on icon "button" at bounding box center [983, 434] width 13 height 13
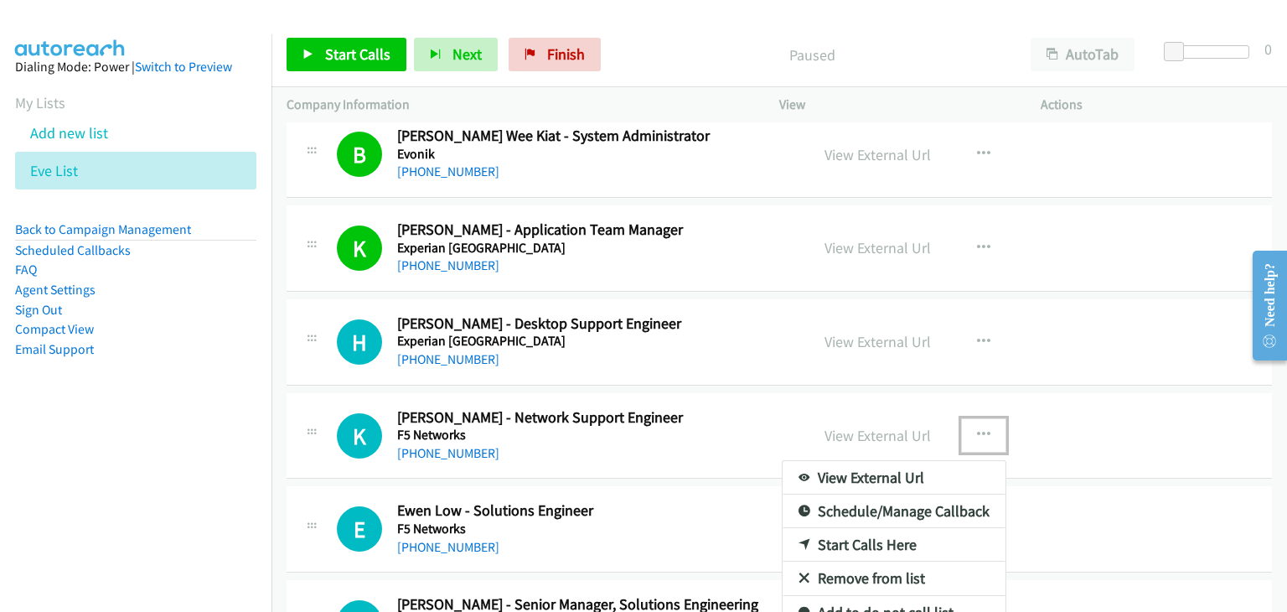
click at [869, 543] on link "Start Calls Here" at bounding box center [894, 545] width 223 height 34
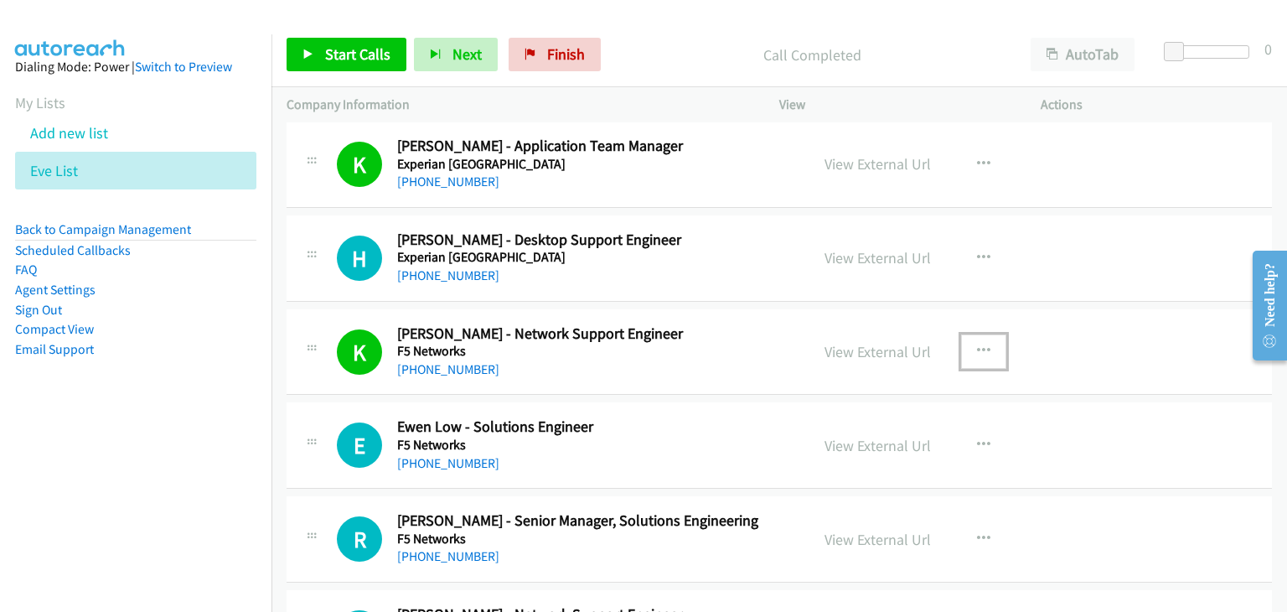
scroll to position [838, 0]
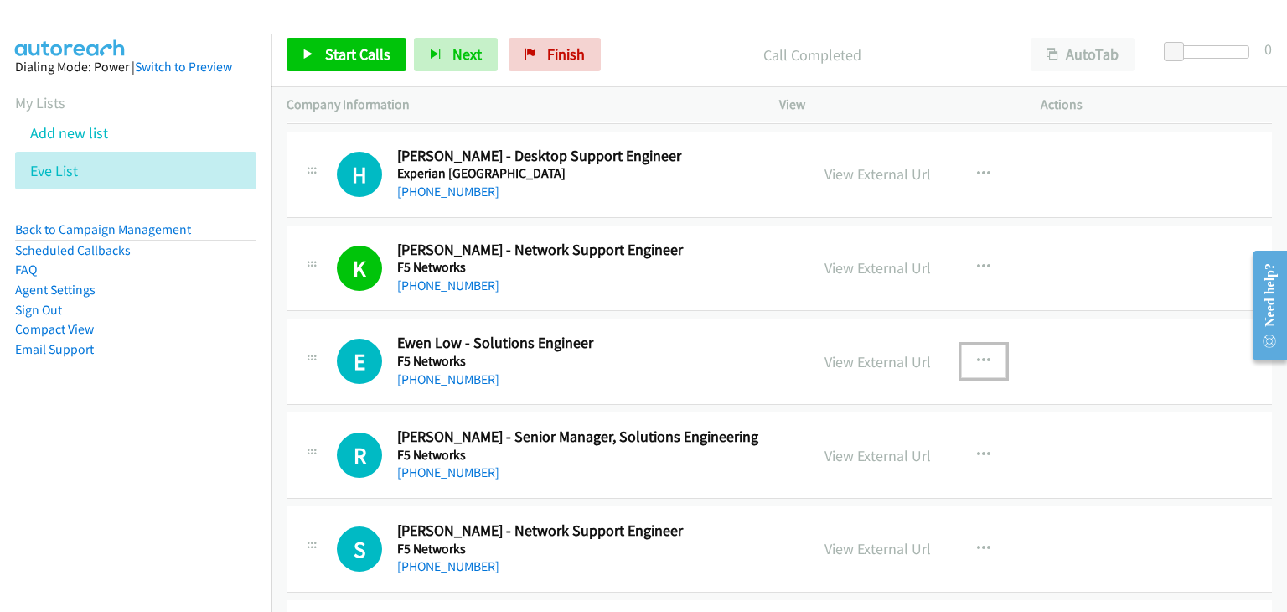
click at [977, 356] on icon "button" at bounding box center [983, 360] width 13 height 13
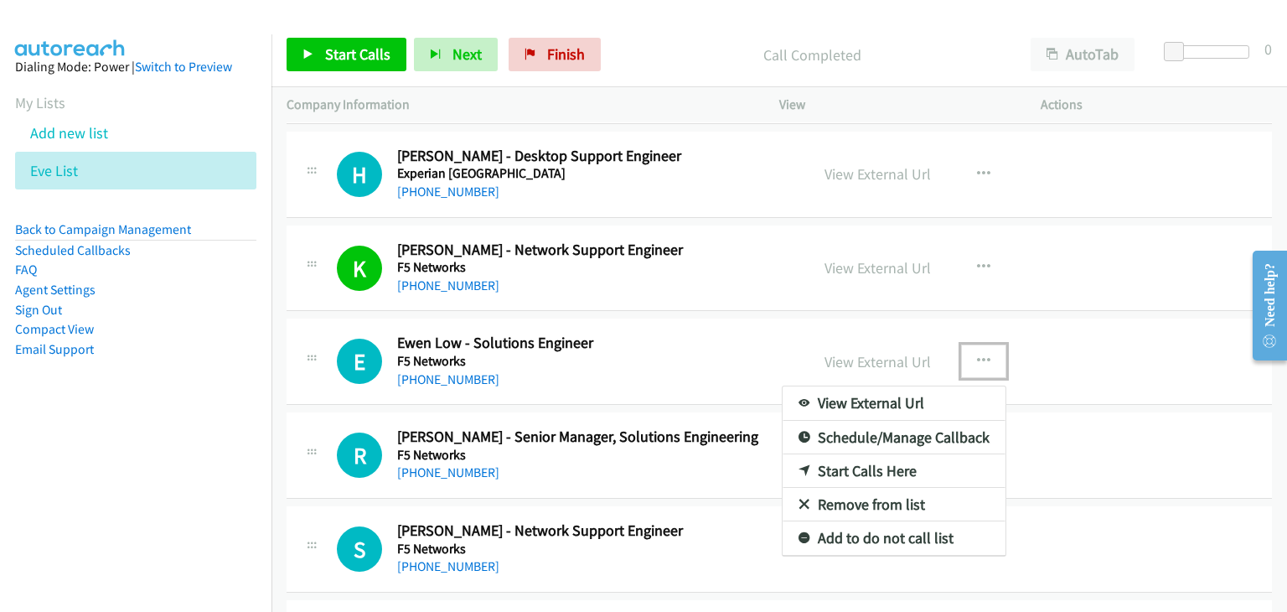
click at [932, 396] on link "View External Url" at bounding box center [894, 403] width 223 height 34
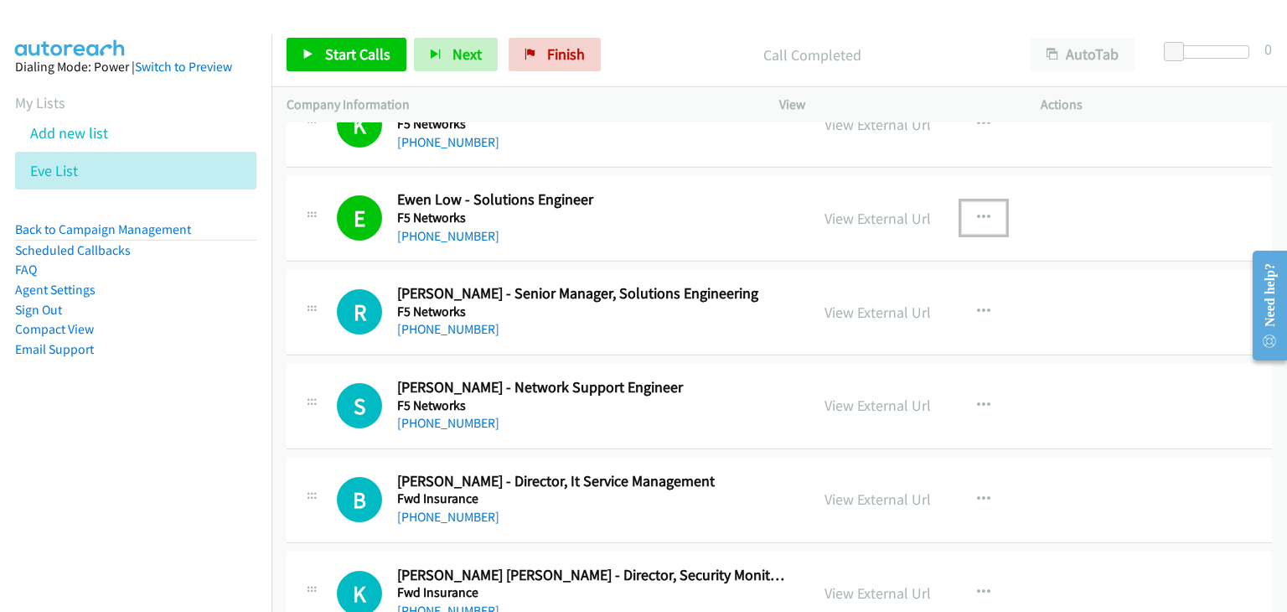
scroll to position [1006, 0]
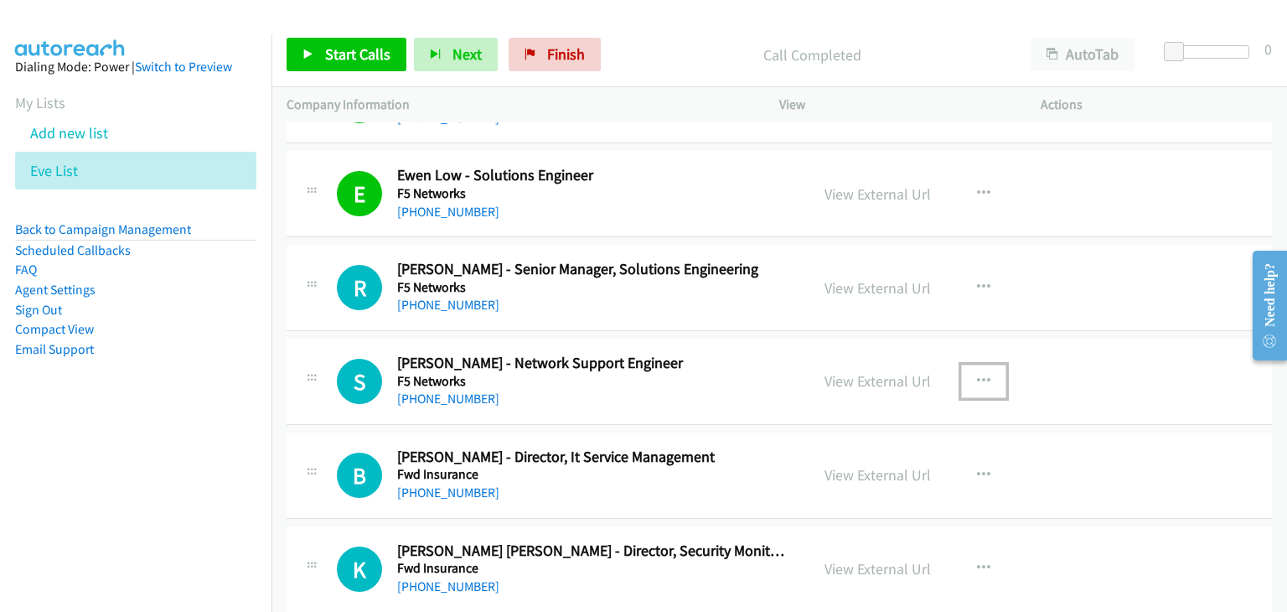
click at [978, 376] on icon "button" at bounding box center [983, 381] width 13 height 13
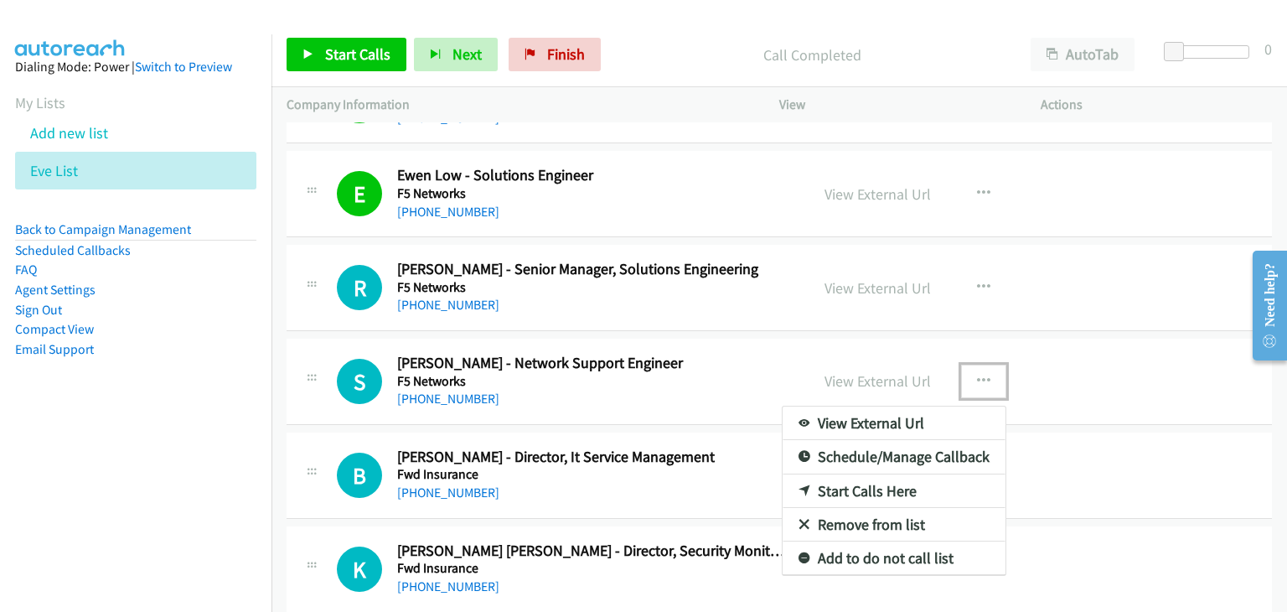
click at [885, 427] on link "View External Url" at bounding box center [894, 423] width 223 height 34
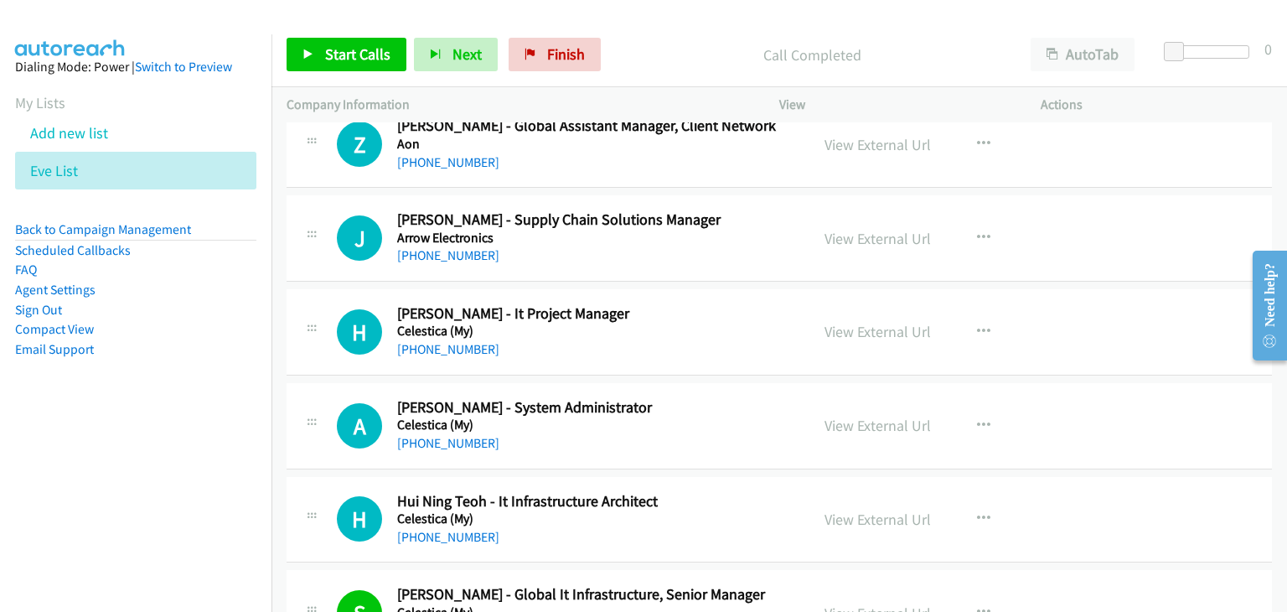
scroll to position [168, 0]
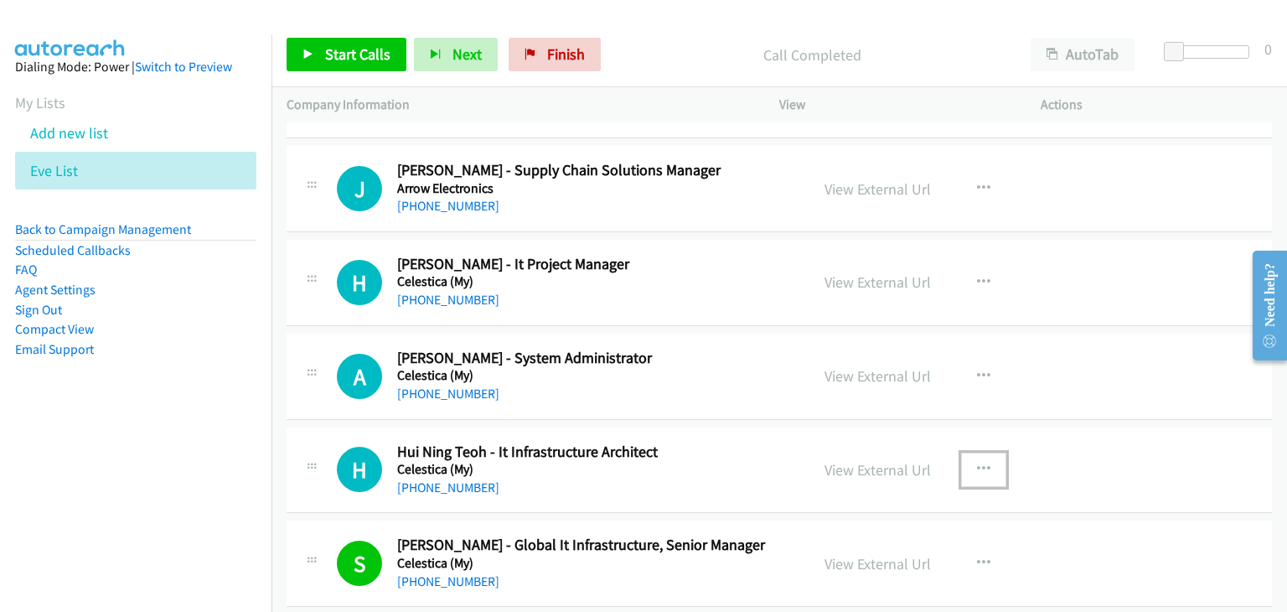
click at [977, 463] on icon "button" at bounding box center [983, 469] width 13 height 13
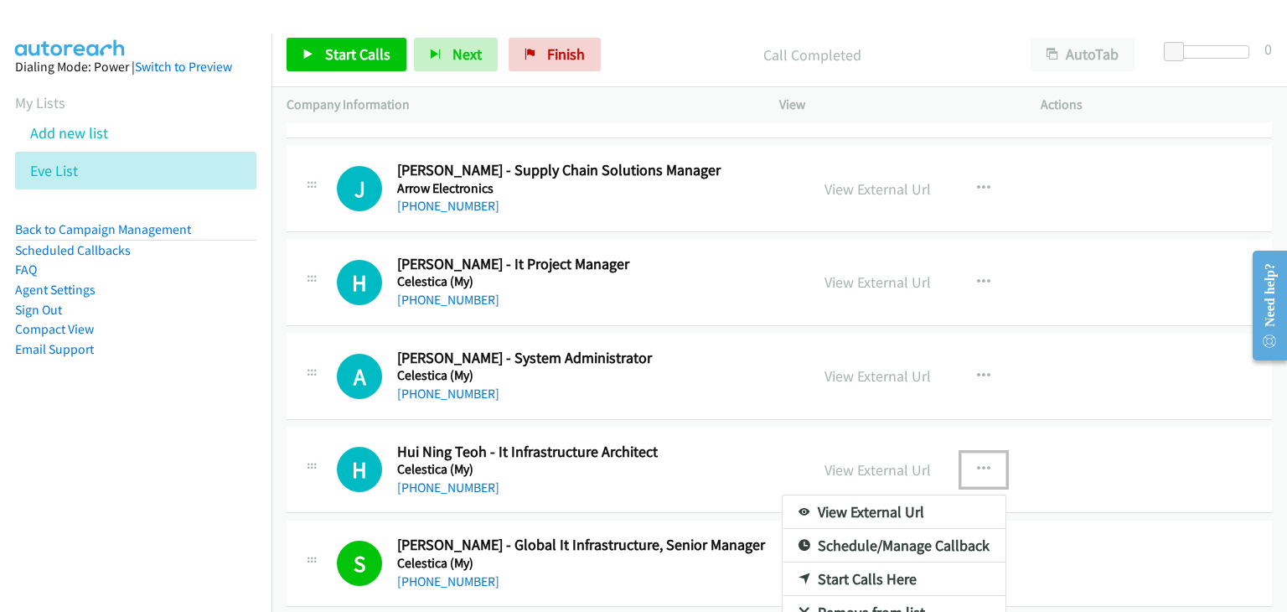
click at [888, 515] on link "View External Url" at bounding box center [894, 512] width 223 height 34
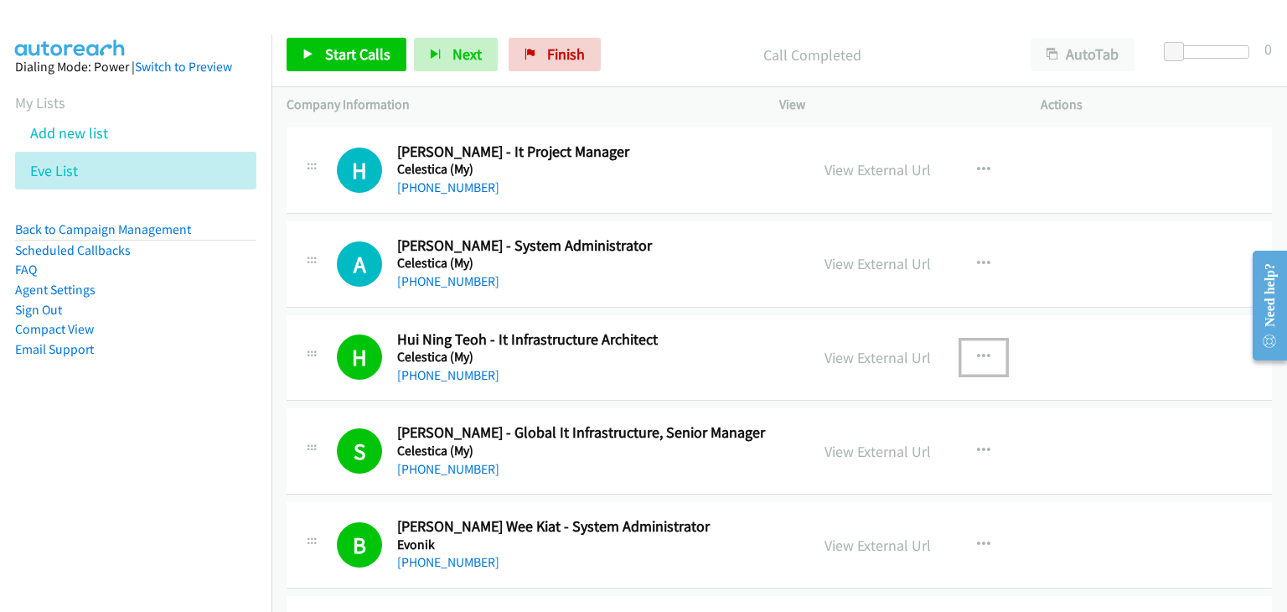
scroll to position [251, 0]
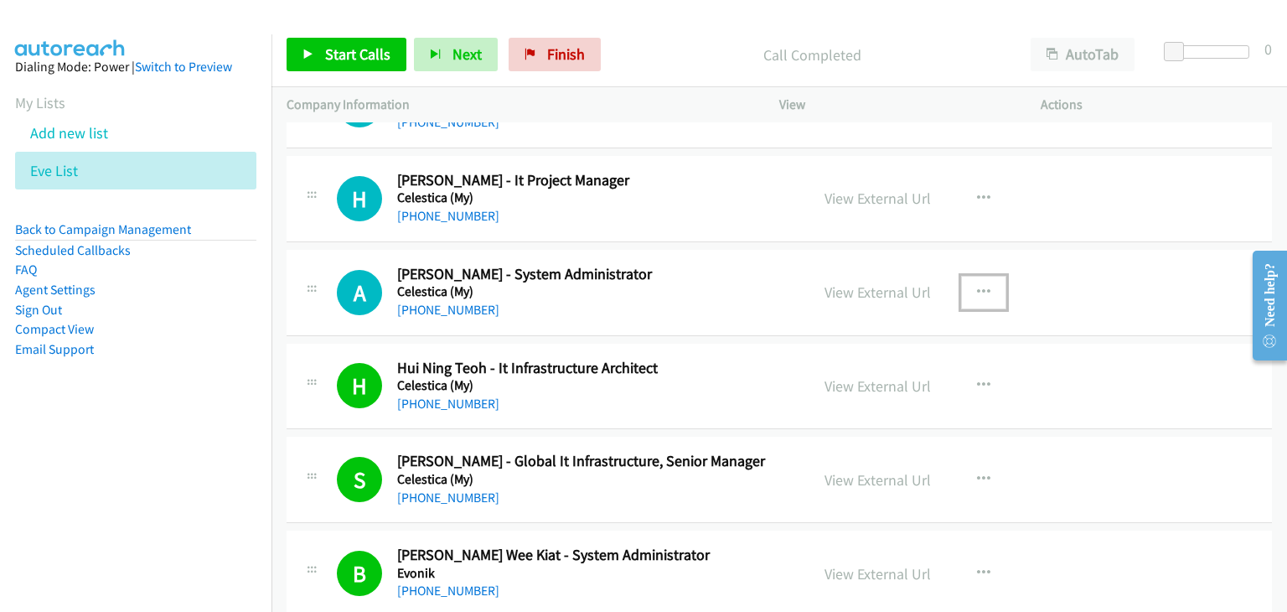
click at [979, 292] on icon "button" at bounding box center [983, 292] width 13 height 13
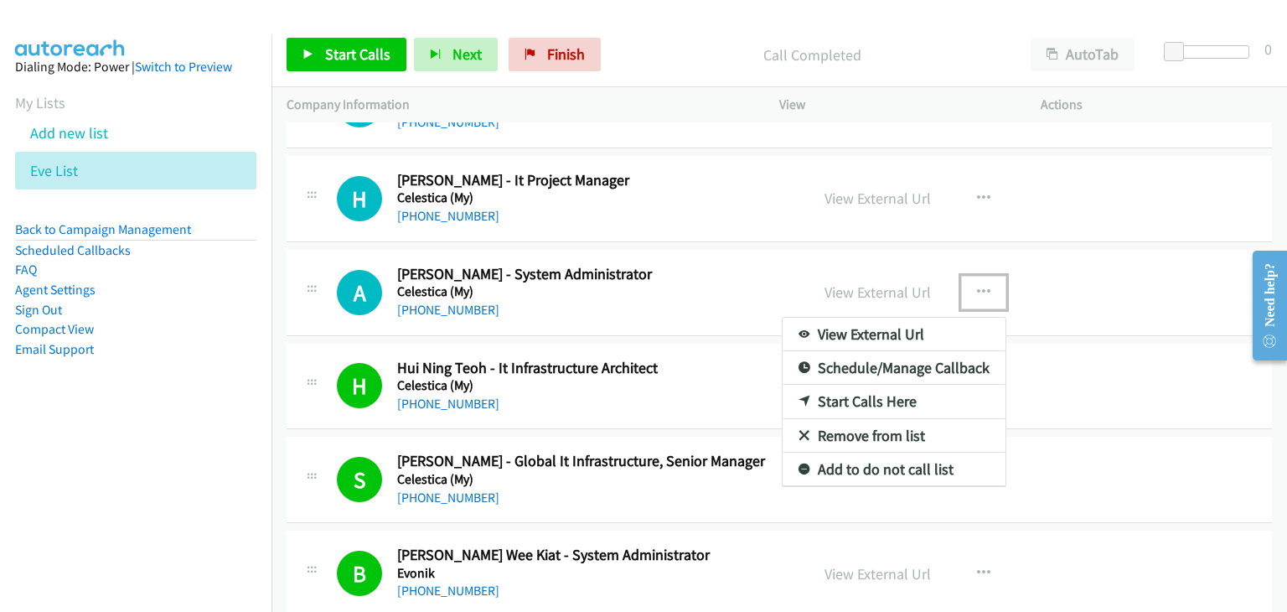
click at [909, 336] on link "View External Url" at bounding box center [894, 335] width 223 height 34
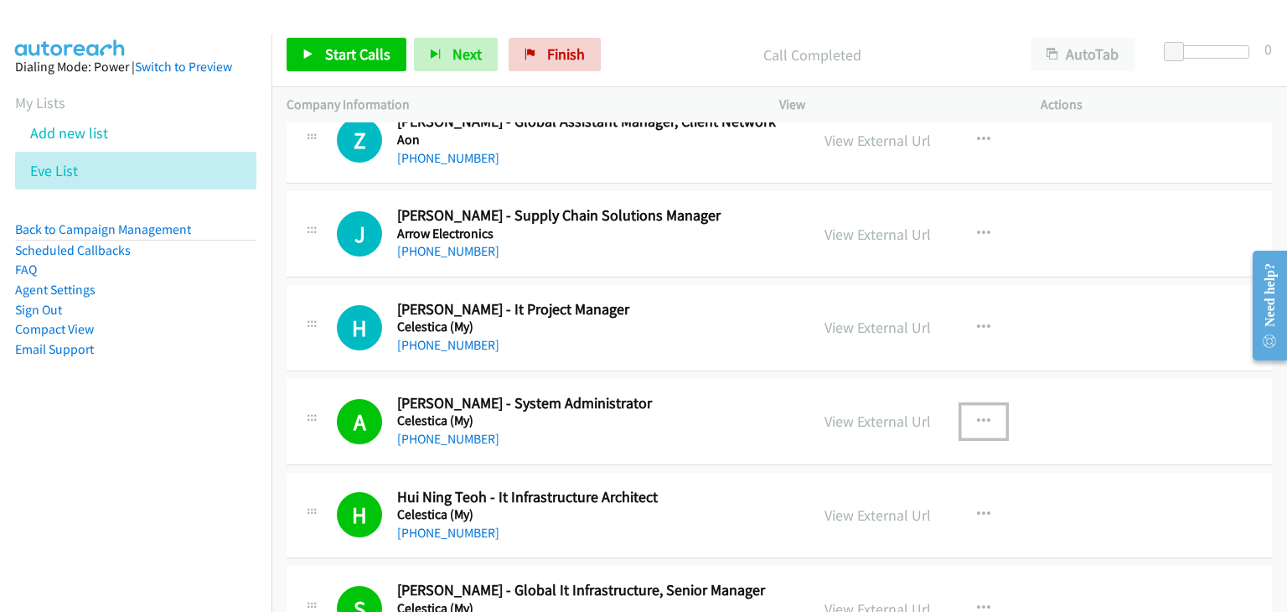
scroll to position [84, 0]
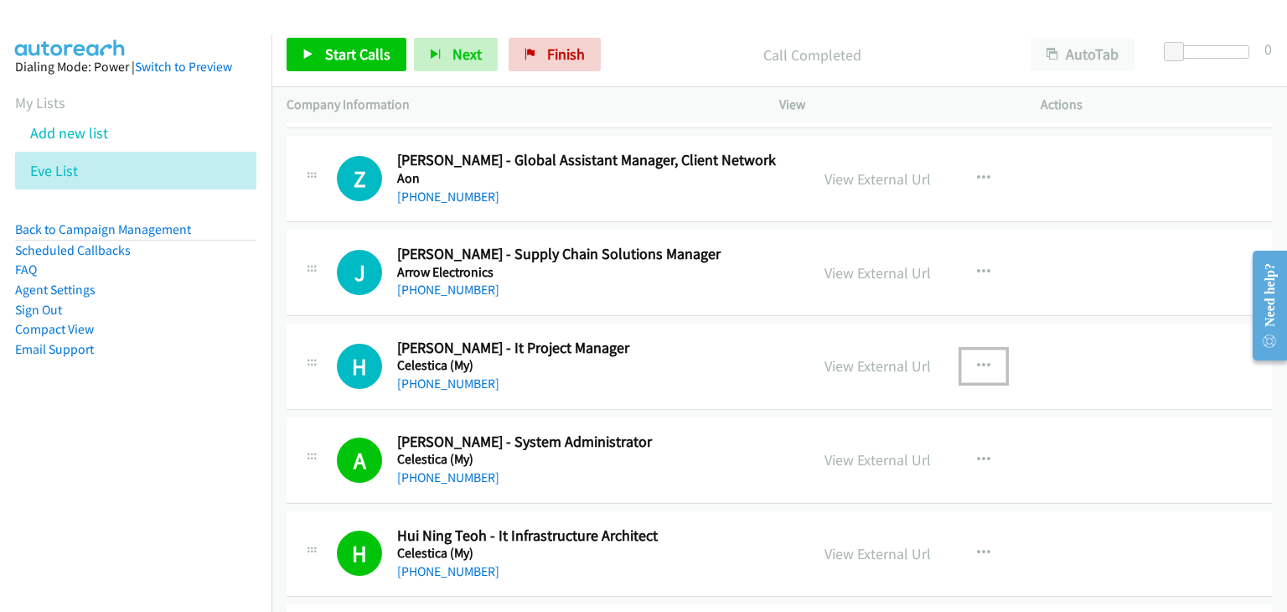
click at [977, 367] on icon "button" at bounding box center [983, 366] width 13 height 13
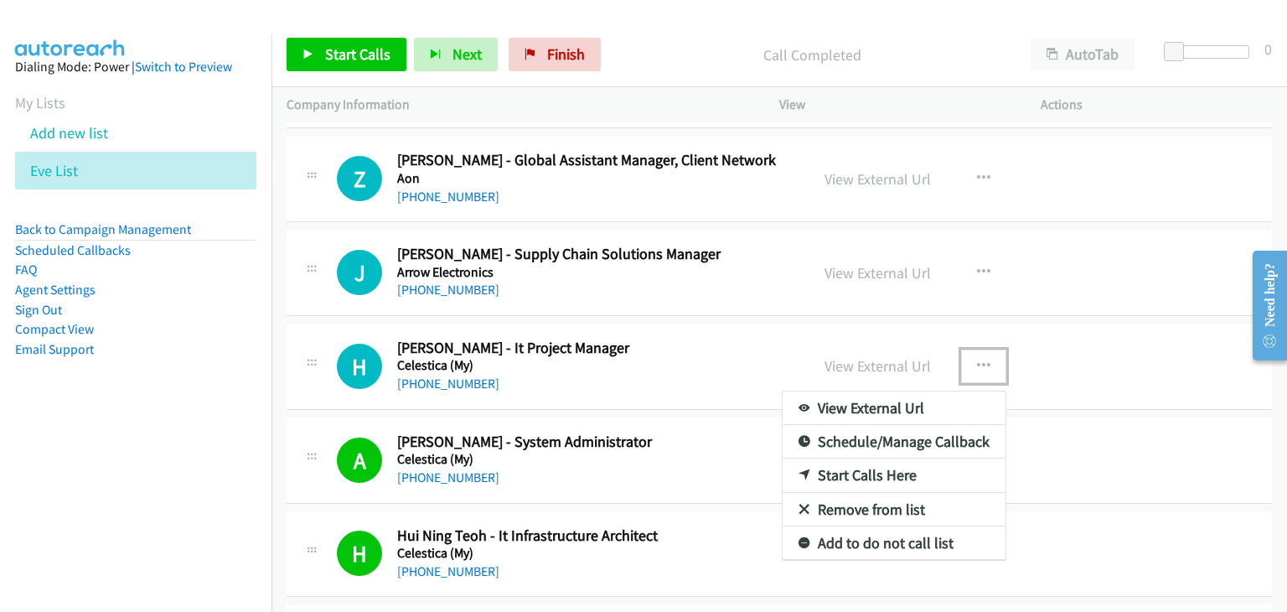
click at [913, 406] on link "View External Url" at bounding box center [894, 408] width 223 height 34
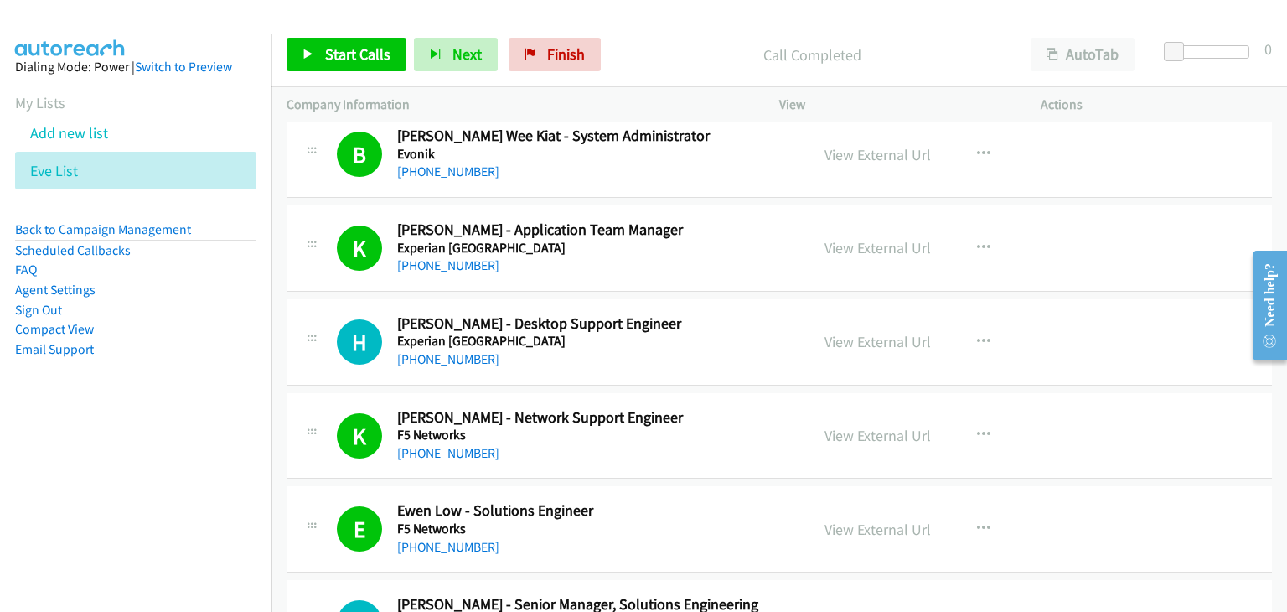
scroll to position [754, 0]
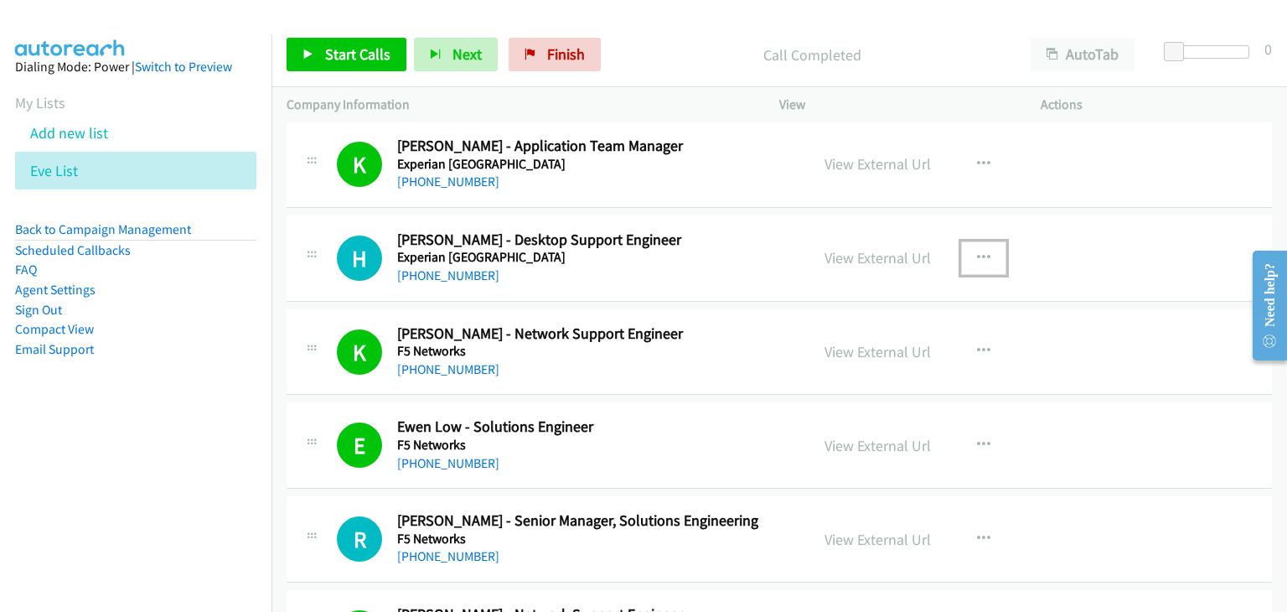
click at [977, 256] on icon "button" at bounding box center [983, 257] width 13 height 13
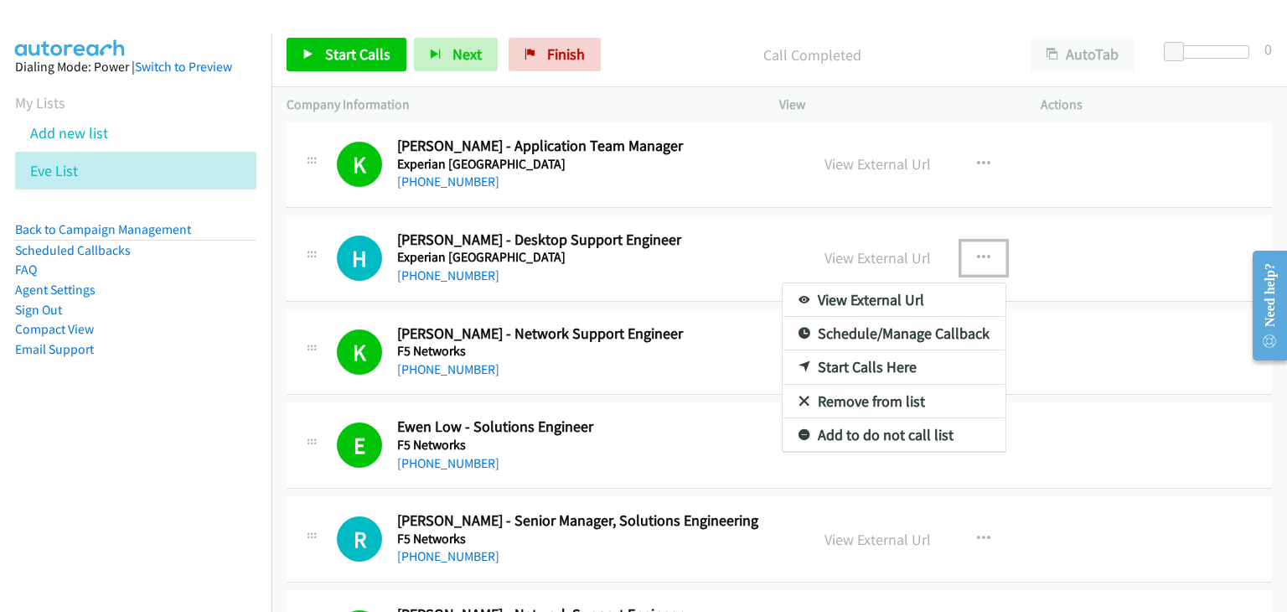
click at [931, 296] on link "View External Url" at bounding box center [894, 300] width 223 height 34
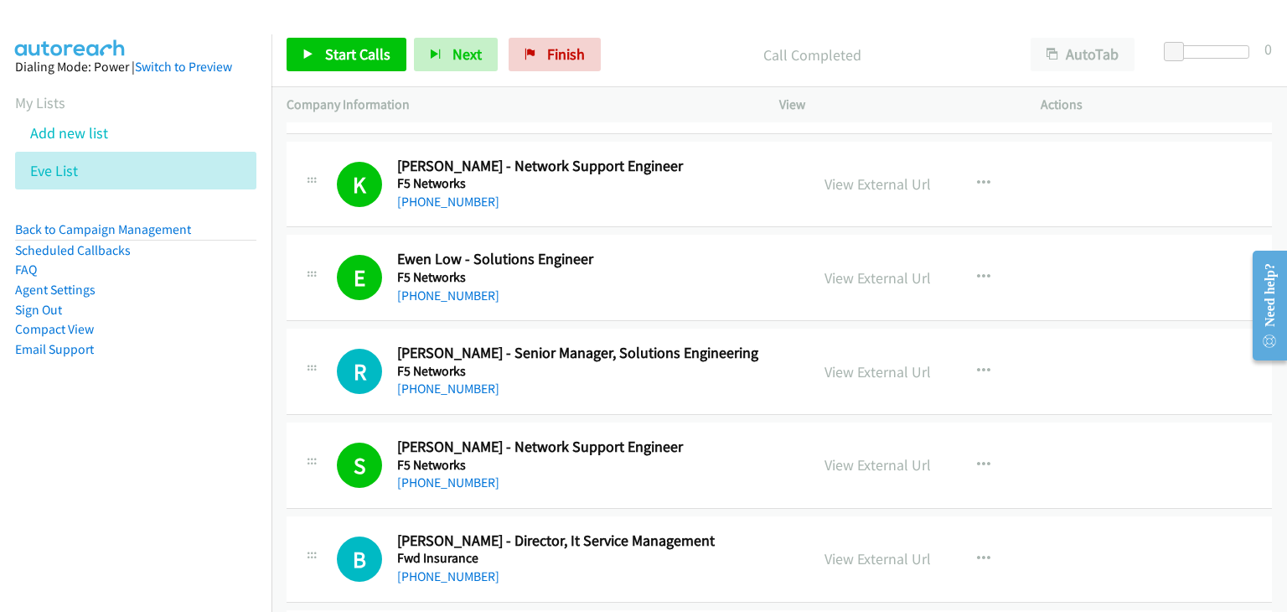
scroll to position [1006, 0]
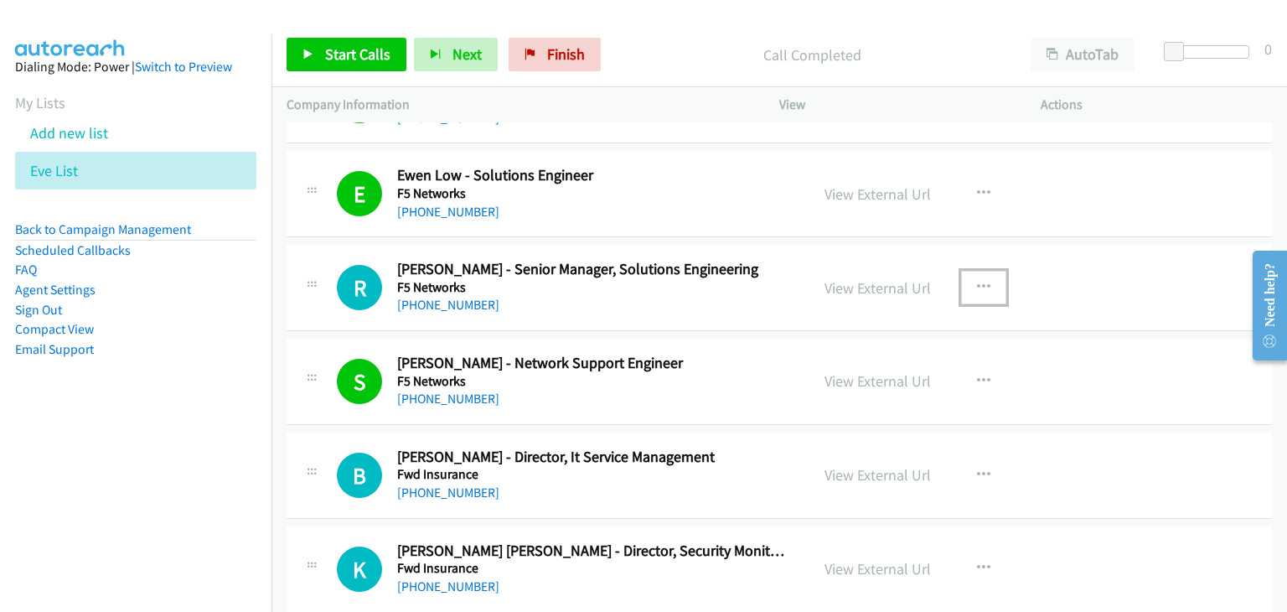
click at [977, 282] on icon "button" at bounding box center [983, 287] width 13 height 13
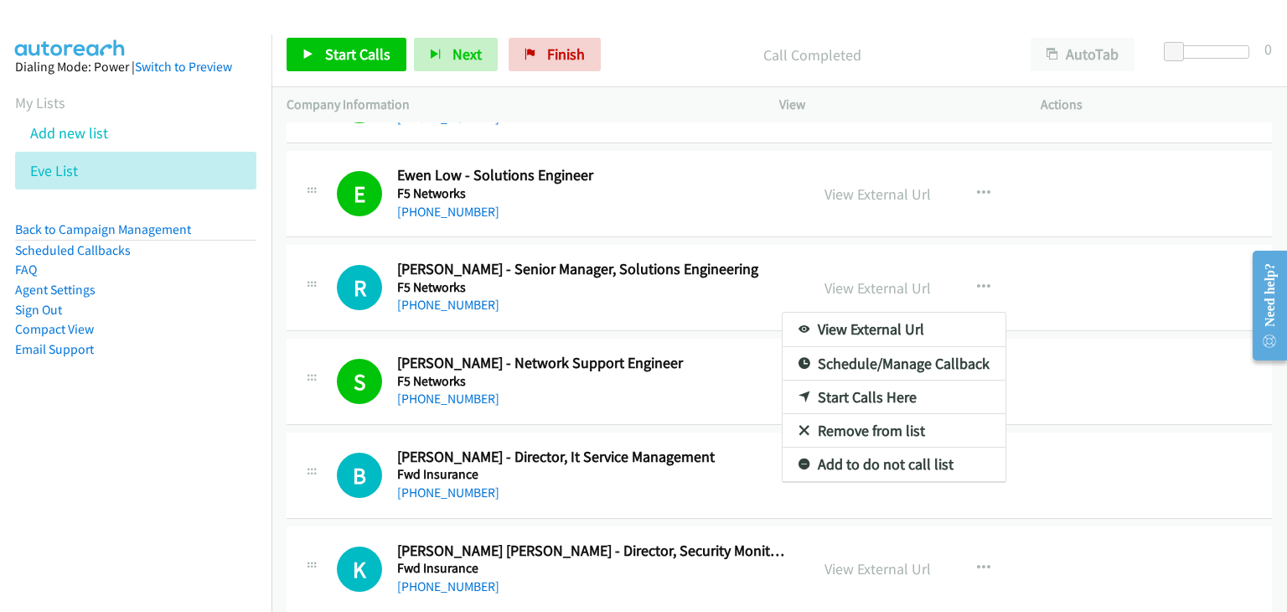
click at [75, 503] on nav "Dialing Mode: Power | Switch to Preview My Lists Add new list Eve List Back to …" at bounding box center [136, 340] width 272 height 612
